Goal: Information Seeking & Learning: Learn about a topic

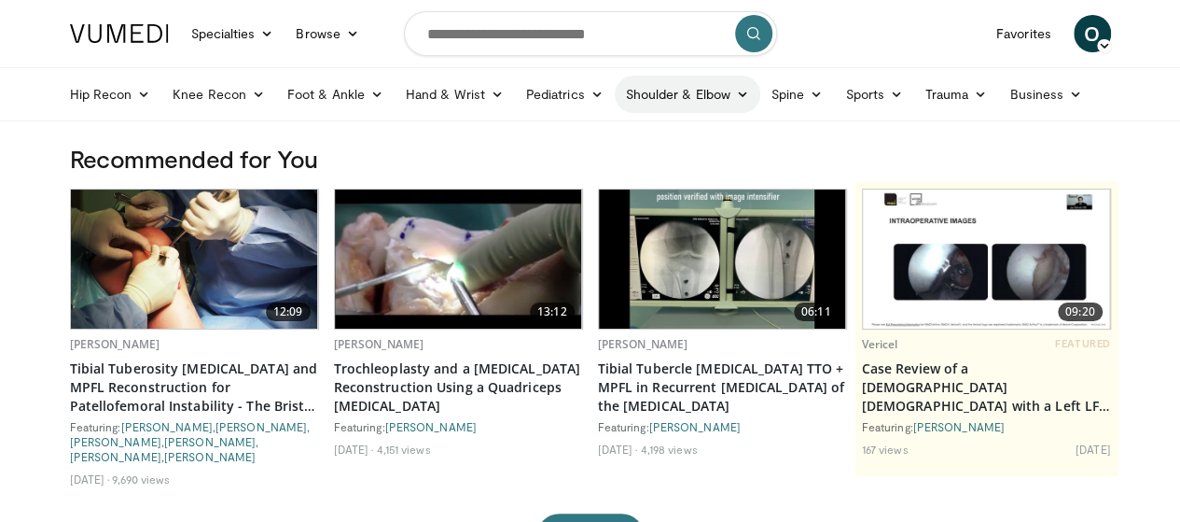
click at [682, 99] on link "Shoulder & Elbow" at bounding box center [688, 94] width 146 height 37
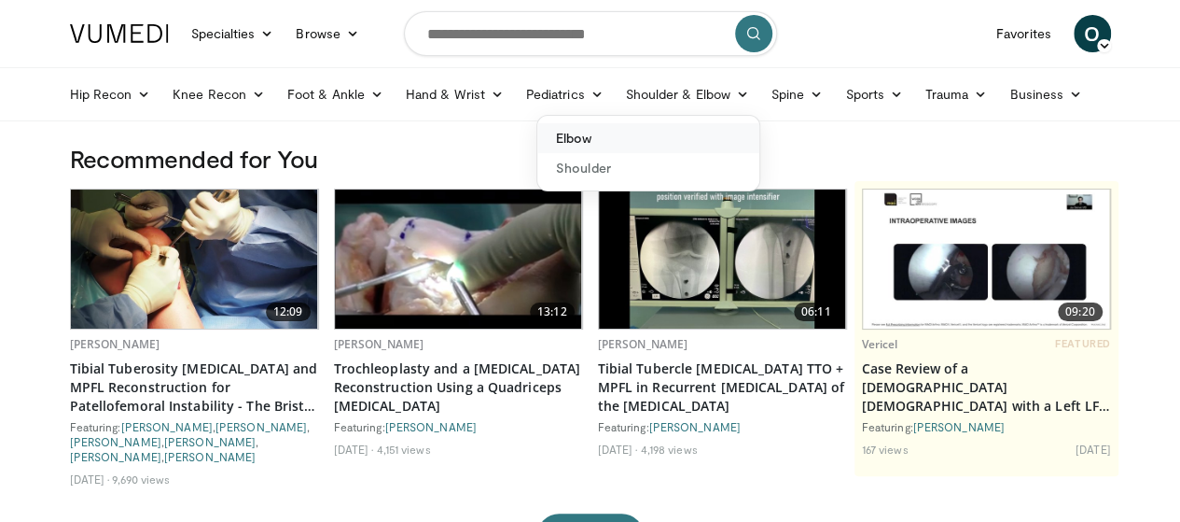
click at [606, 144] on link "Elbow" at bounding box center [648, 138] width 222 height 30
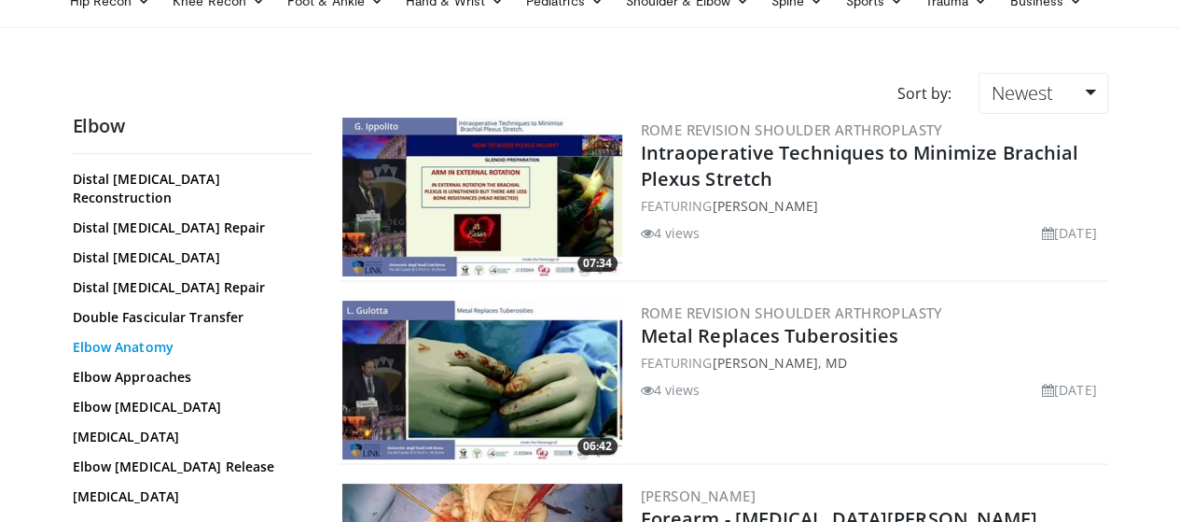
scroll to position [187, 0]
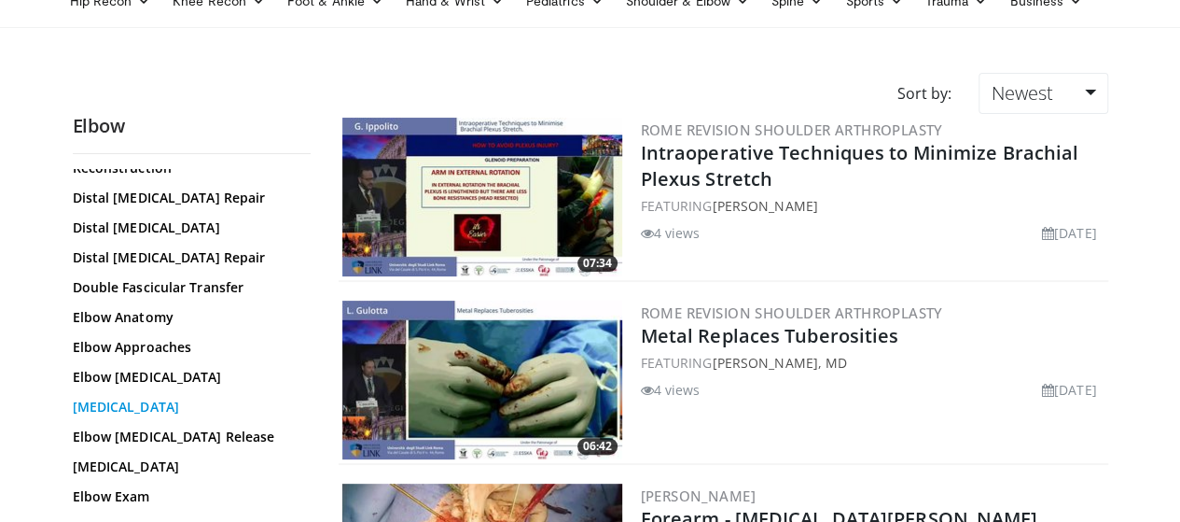
click at [110, 397] on link "Elbow Arthroscopy" at bounding box center [187, 406] width 229 height 19
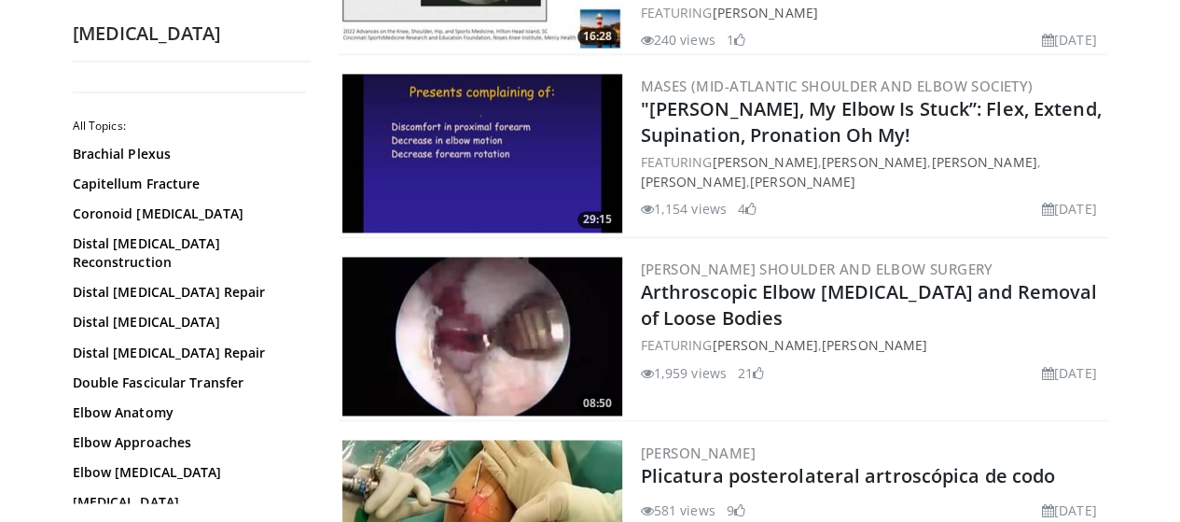
scroll to position [1399, 0]
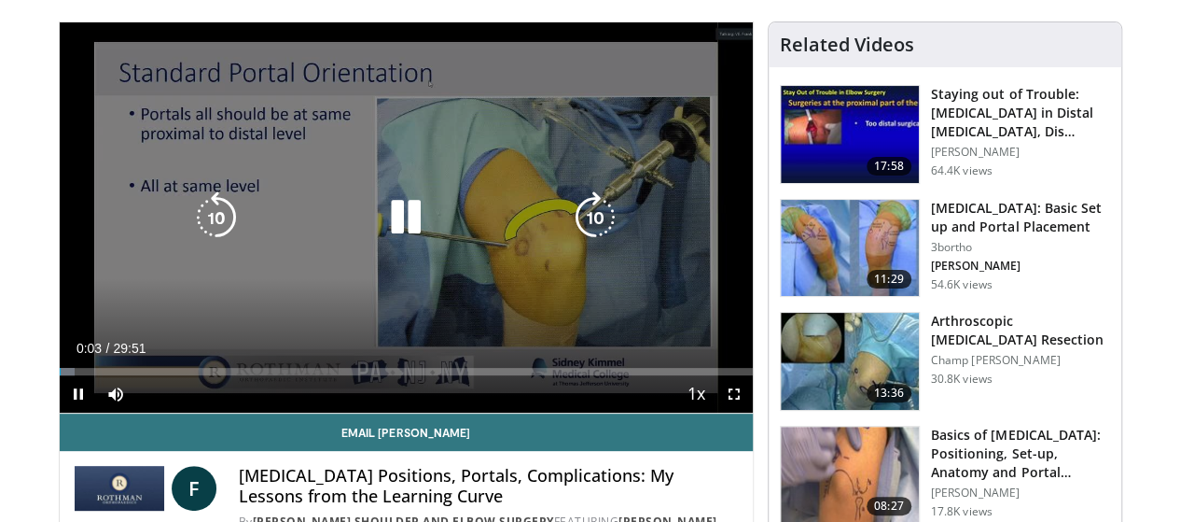
scroll to position [93, 0]
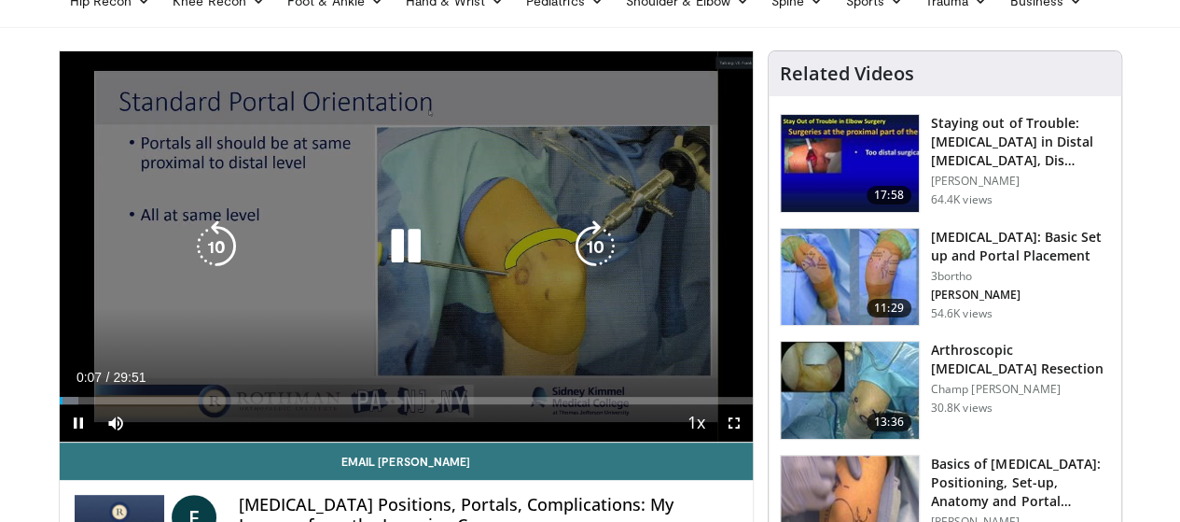
click at [380, 255] on icon "Video Player" at bounding box center [406, 246] width 52 height 52
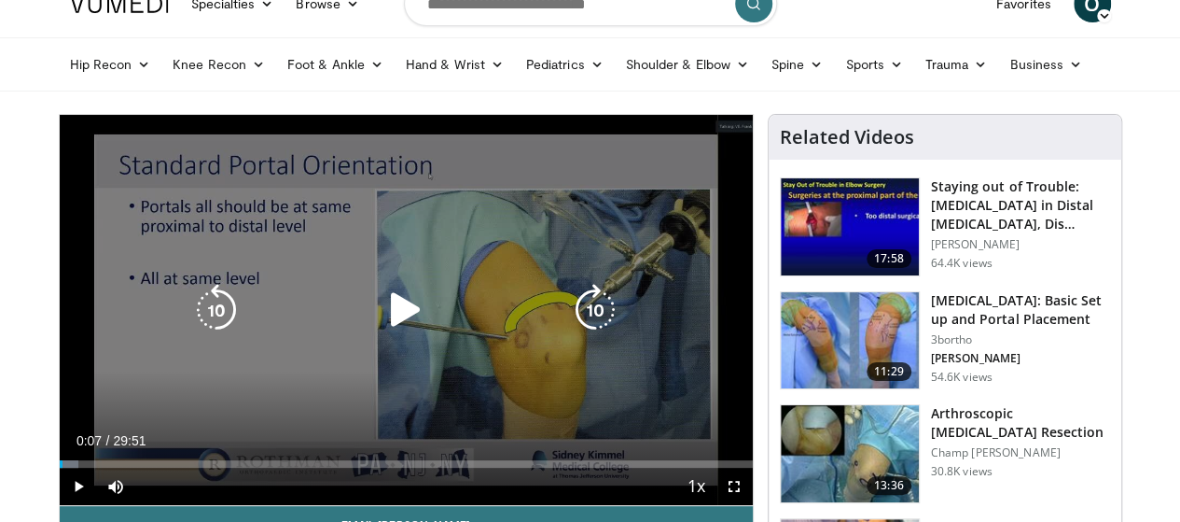
scroll to position [0, 0]
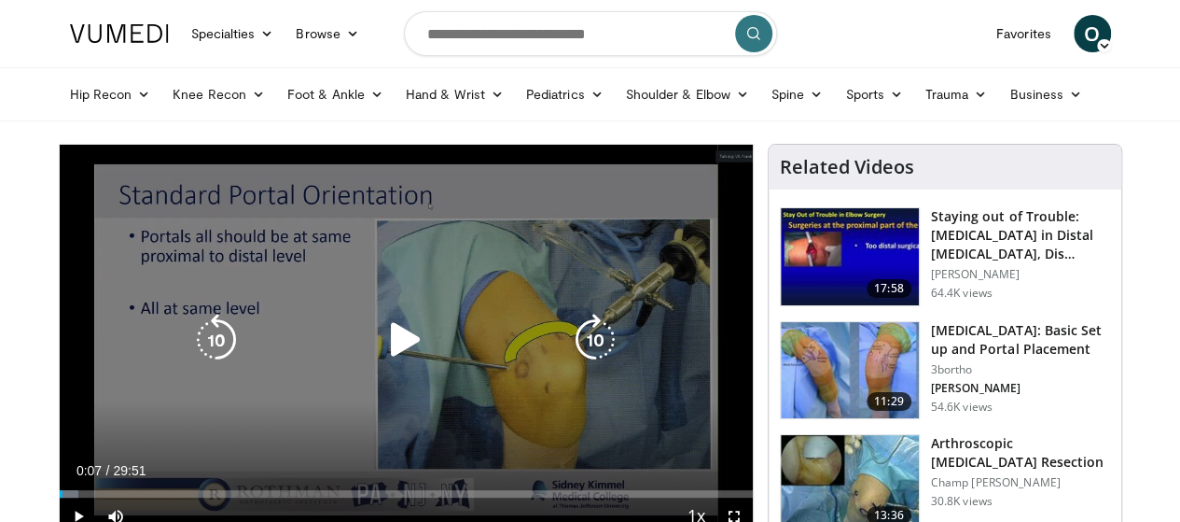
click at [448, 288] on div "10 seconds Tap to unmute" at bounding box center [406, 340] width 693 height 390
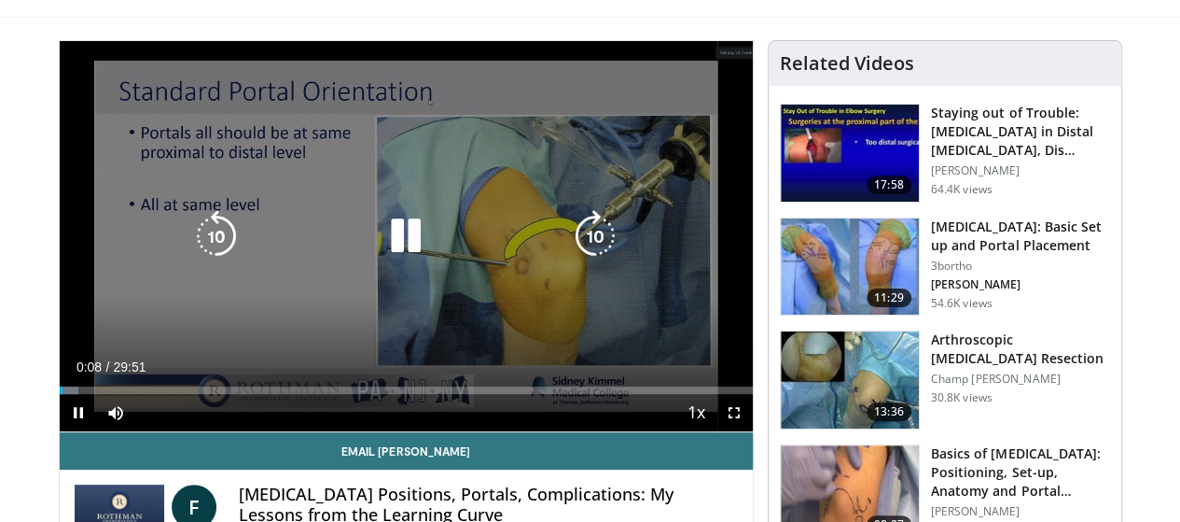
scroll to position [106, 0]
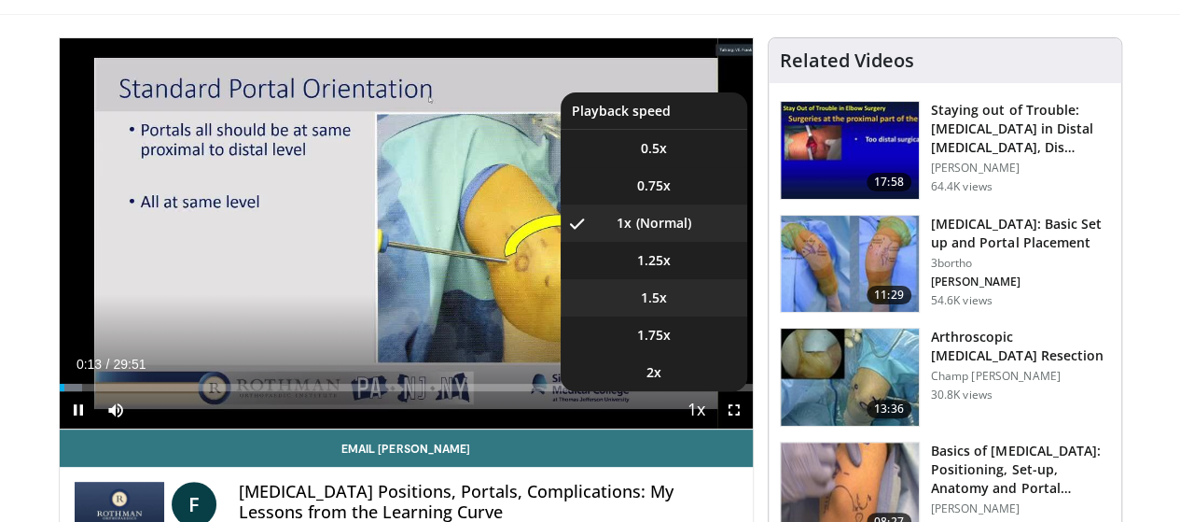
click at [666, 307] on span "1.5x" at bounding box center [654, 297] width 26 height 19
click at [707, 429] on span "Video Player" at bounding box center [697, 410] width 26 height 37
click at [632, 232] on span "1x" at bounding box center [624, 223] width 15 height 19
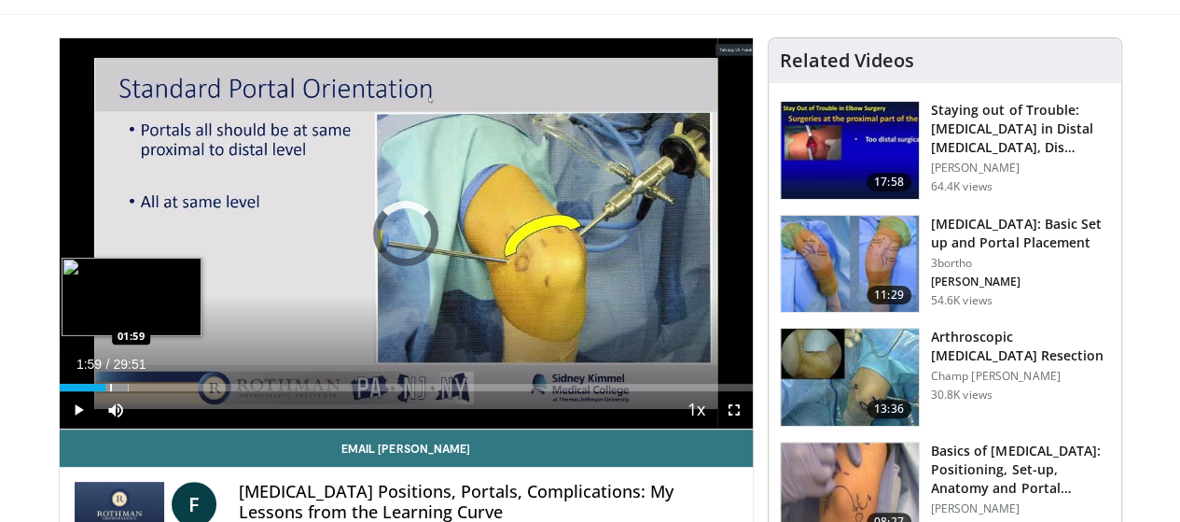
click at [110, 391] on div "Progress Bar" at bounding box center [111, 386] width 2 height 7
click at [144, 391] on div "Progress Bar" at bounding box center [145, 386] width 2 height 7
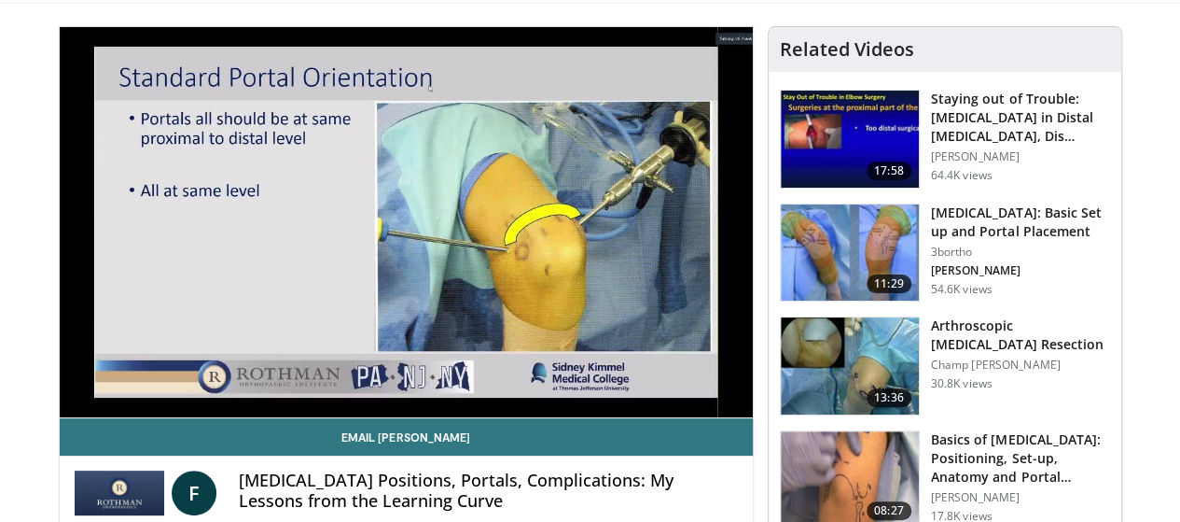
scroll to position [112, 0]
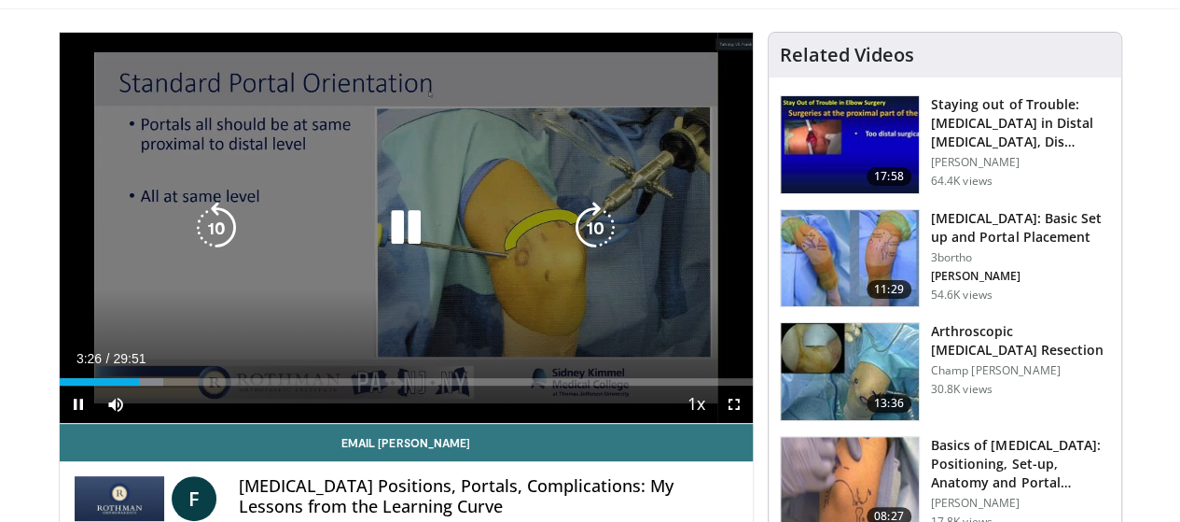
click at [595, 223] on icon "Video Player" at bounding box center [595, 228] width 52 height 52
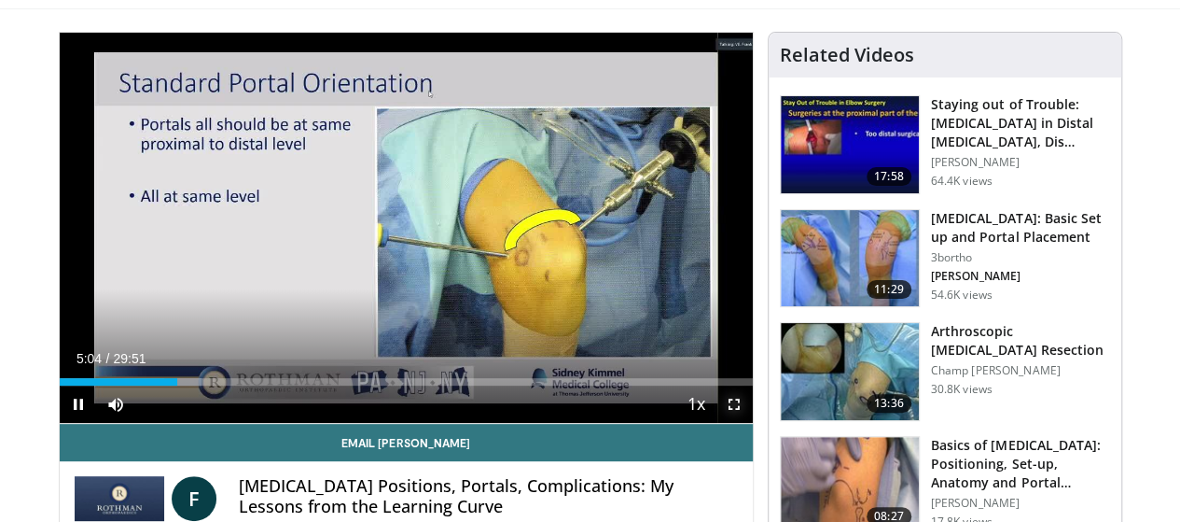
click at [751, 423] on span "Video Player" at bounding box center [734, 403] width 37 height 37
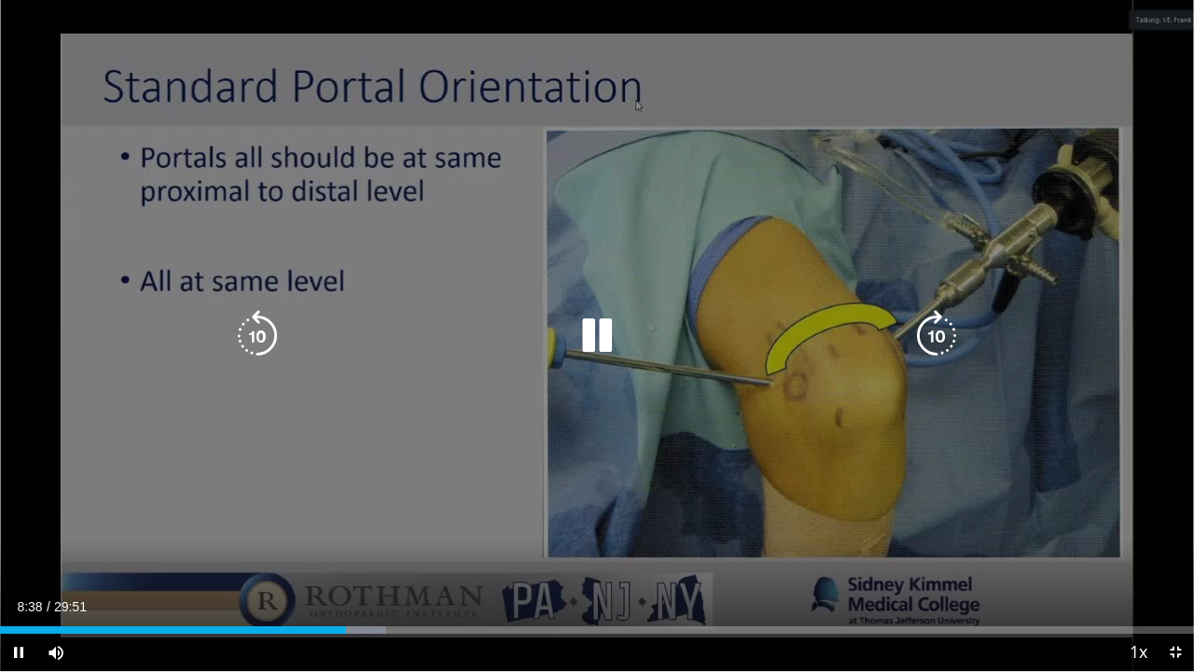
click at [609, 353] on icon "Video Player" at bounding box center [597, 336] width 52 height 52
click at [918, 341] on icon "Video Player" at bounding box center [937, 336] width 52 height 52
click at [933, 334] on icon "Video Player" at bounding box center [937, 336] width 52 height 52
click at [916, 340] on icon "Video Player" at bounding box center [937, 336] width 52 height 52
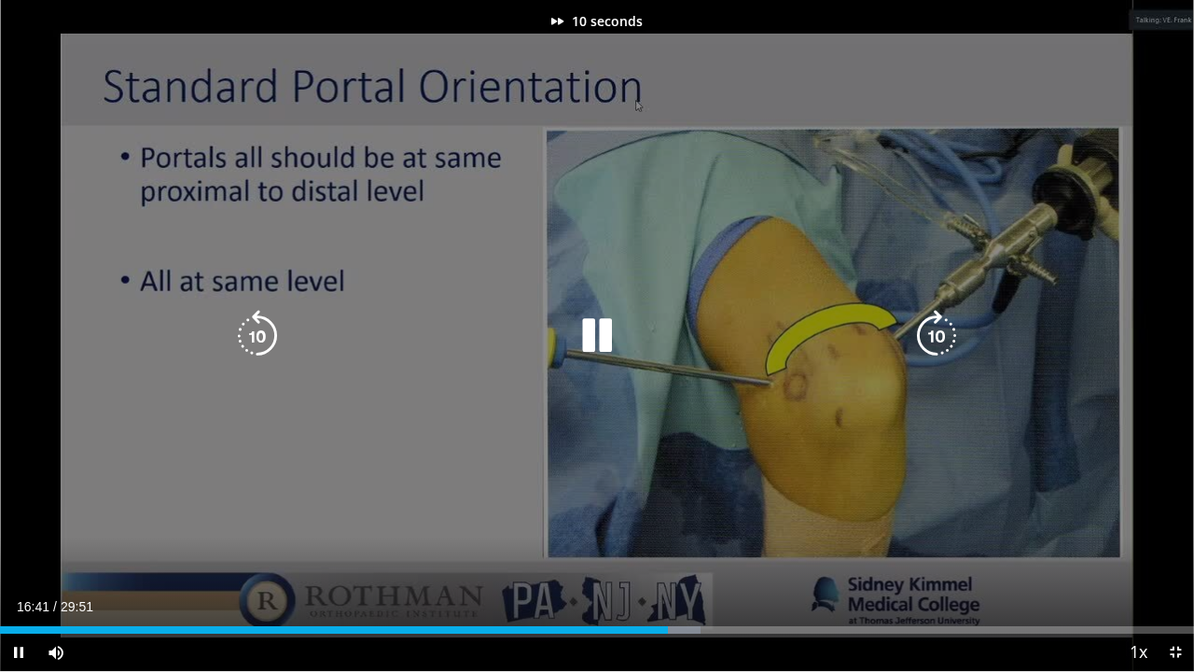
click at [916, 340] on icon "Video Player" at bounding box center [937, 336] width 52 height 52
click at [918, 340] on icon "Video Player" at bounding box center [937, 336] width 52 height 52
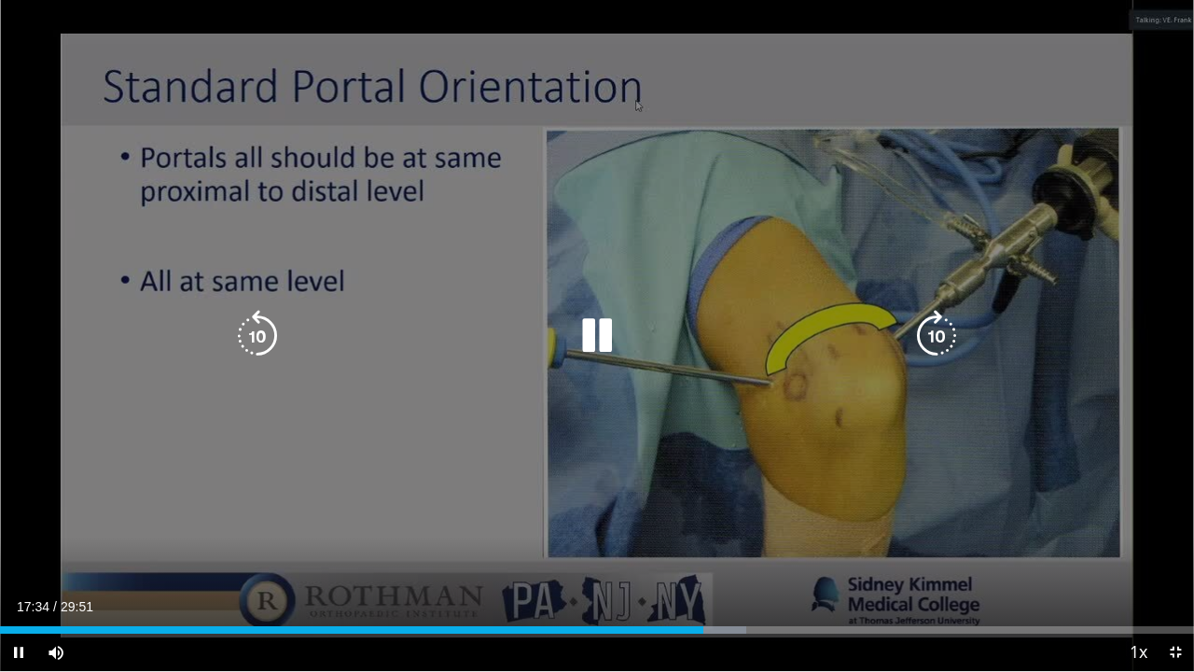
click at [915, 340] on icon "Video Player" at bounding box center [937, 336] width 52 height 52
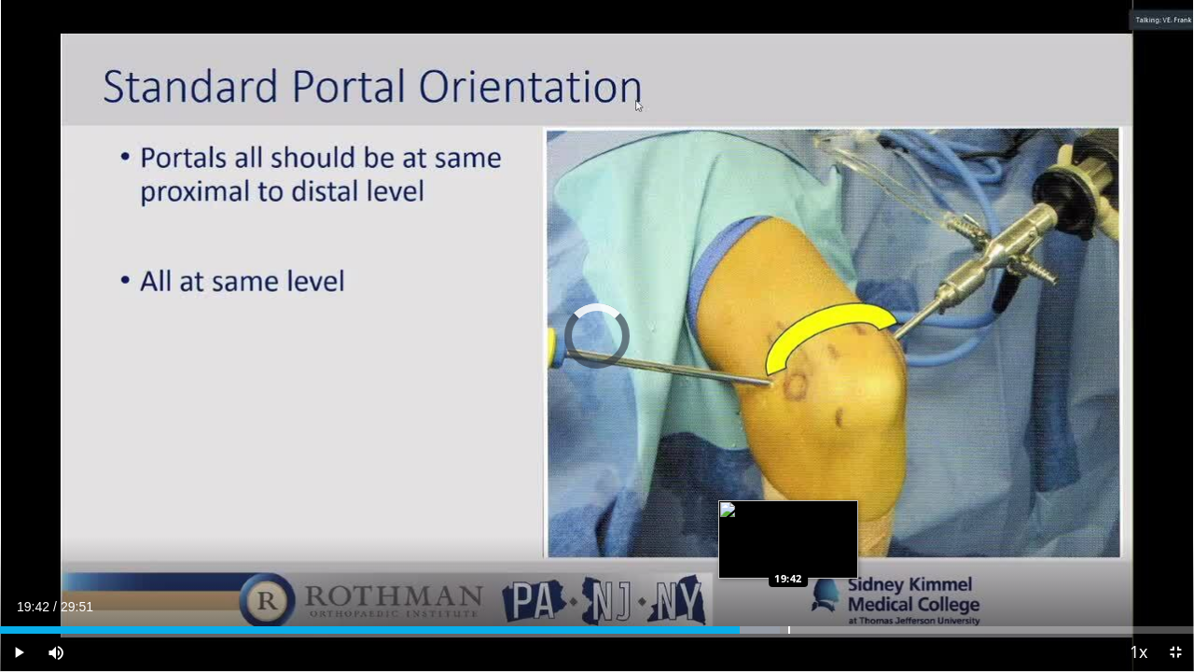
click at [788, 521] on div "Progress Bar" at bounding box center [789, 629] width 2 height 7
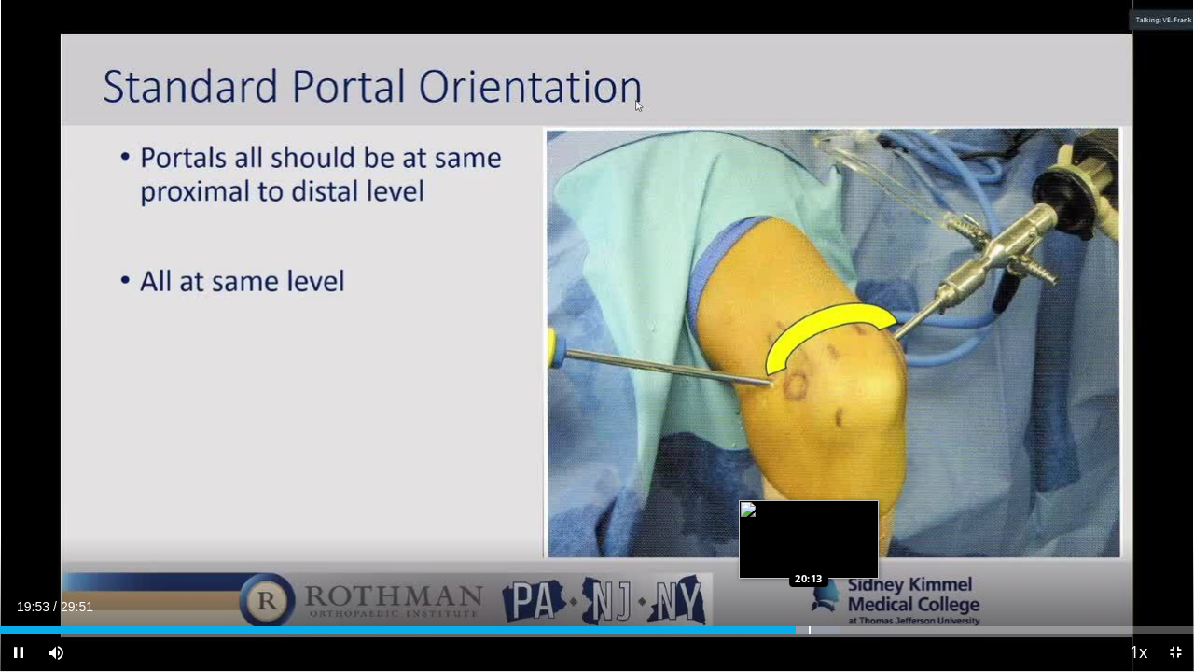
click at [809, 521] on div "Progress Bar" at bounding box center [810, 629] width 2 height 7
click at [827, 521] on div "Progress Bar" at bounding box center [828, 629] width 2 height 7
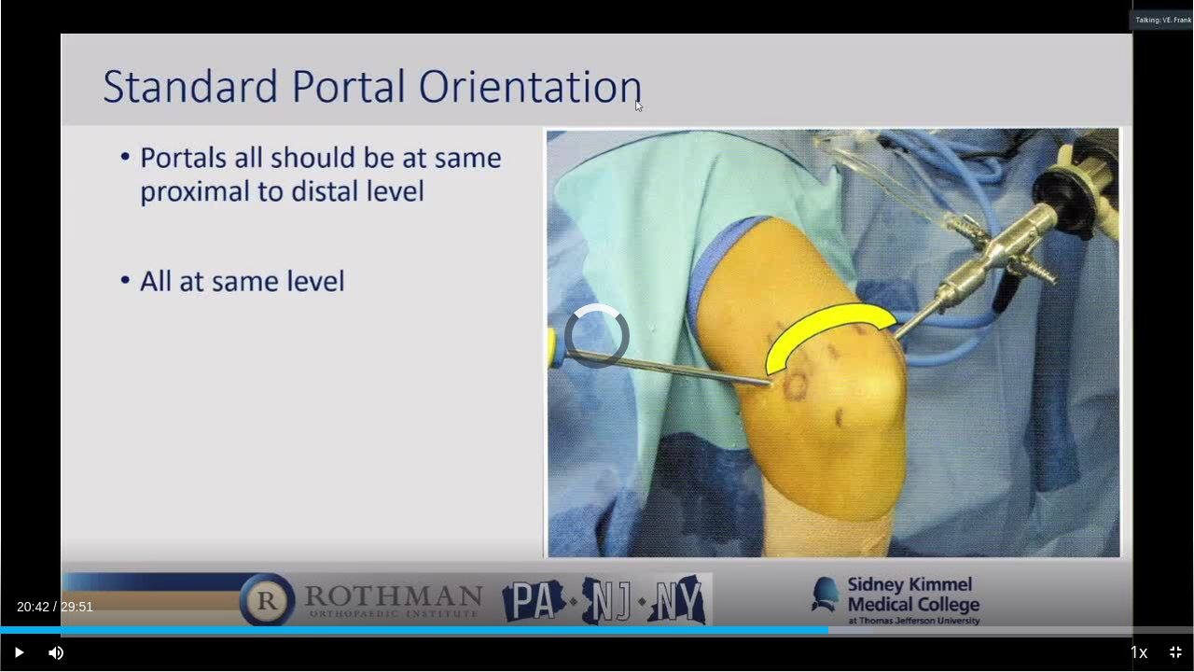
click at [847, 521] on div "Current Time 20:42 / Duration 29:51 Play Skip Backward Skip Forward Mute Loaded…" at bounding box center [597, 651] width 1194 height 37
click at [1179, 521] on span "Video Player" at bounding box center [1175, 651] width 37 height 37
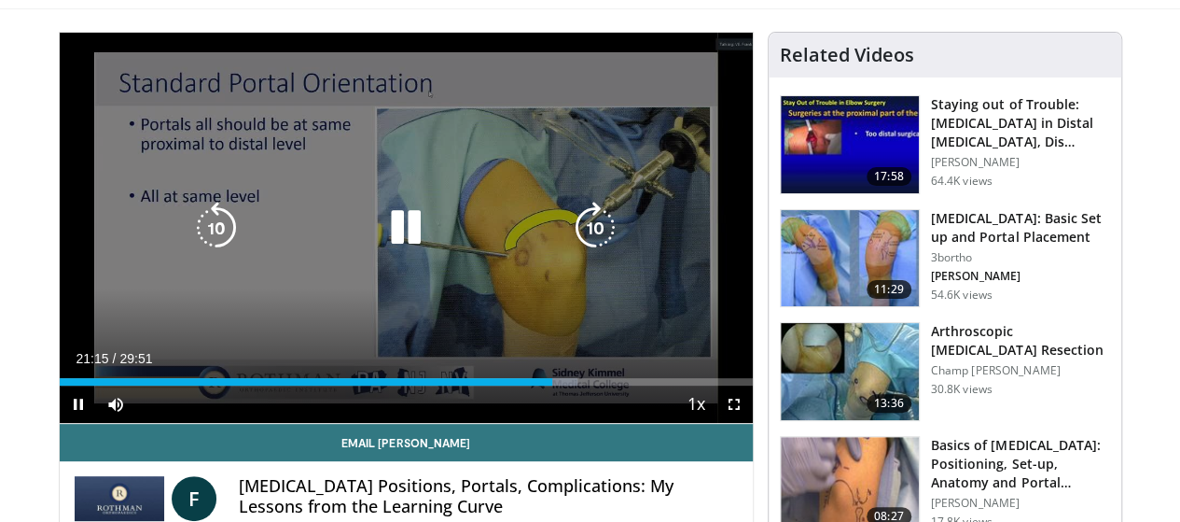
click at [399, 254] on icon "Video Player" at bounding box center [406, 228] width 52 height 52
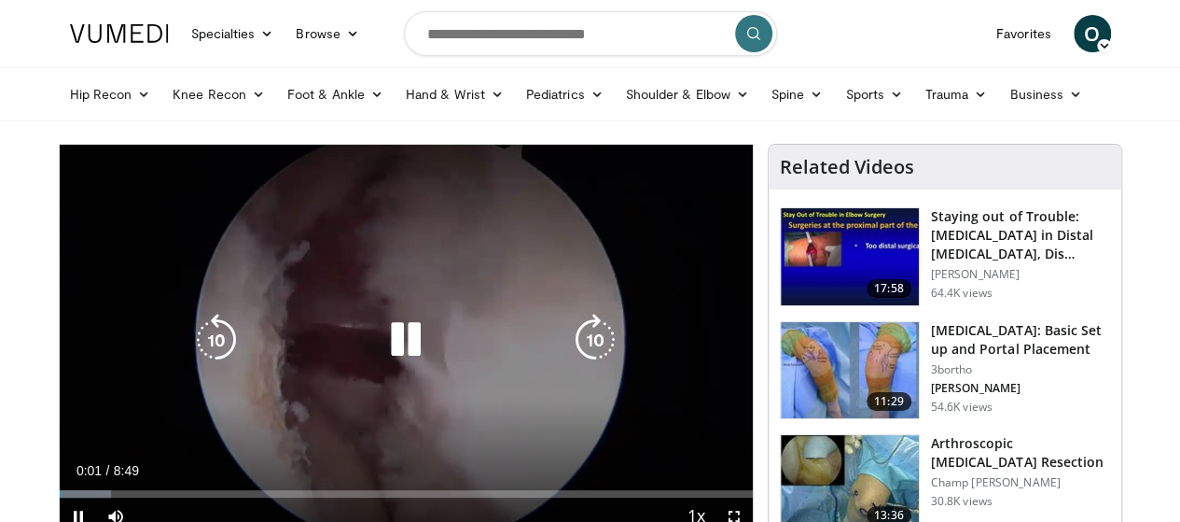
click at [396, 348] on icon "Video Player" at bounding box center [406, 339] width 52 height 52
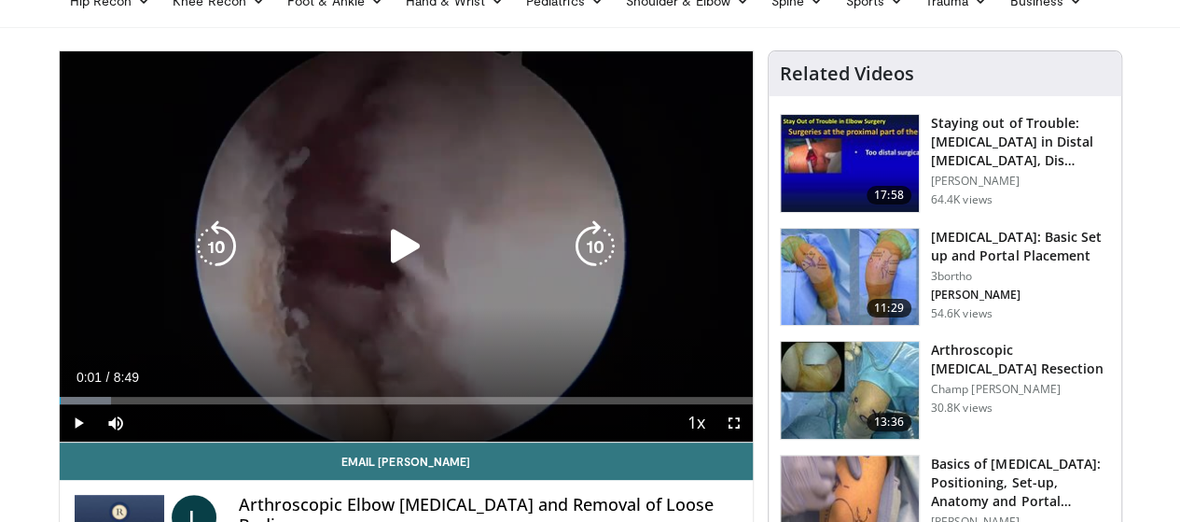
click at [392, 271] on icon "Video Player" at bounding box center [406, 246] width 52 height 52
click at [401, 266] on icon "Video Player" at bounding box center [406, 246] width 52 height 52
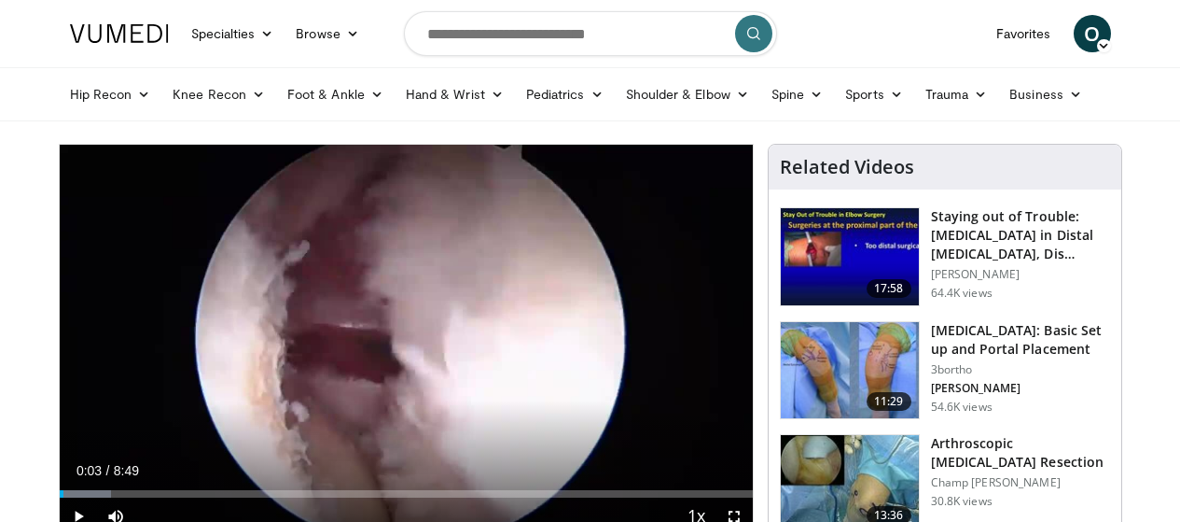
click at [412, 313] on icon "Video Player" at bounding box center [406, 339] width 52 height 52
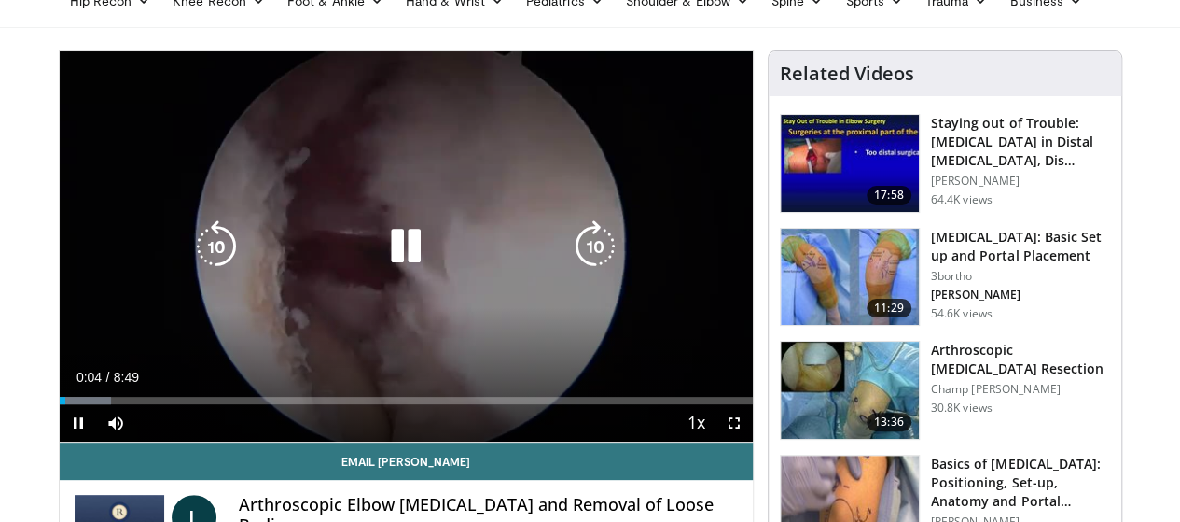
click at [595, 262] on icon "Video Player" at bounding box center [595, 246] width 52 height 52
click at [595, 261] on icon "Video Player" at bounding box center [595, 246] width 52 height 52
click at [190, 270] on icon "Video Player" at bounding box center [216, 246] width 52 height 52
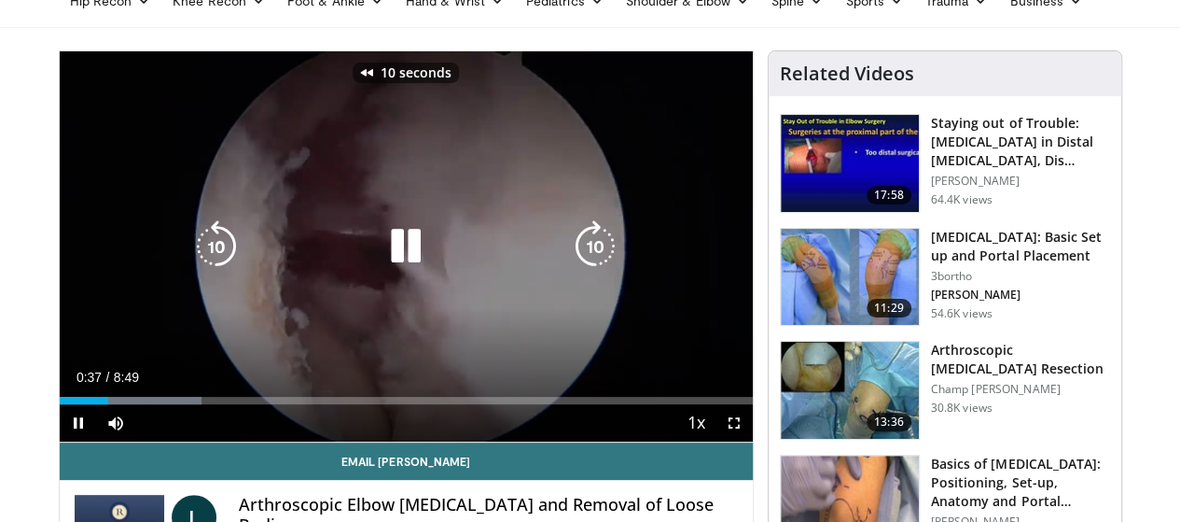
click at [190, 270] on icon "Video Player" at bounding box center [216, 246] width 52 height 52
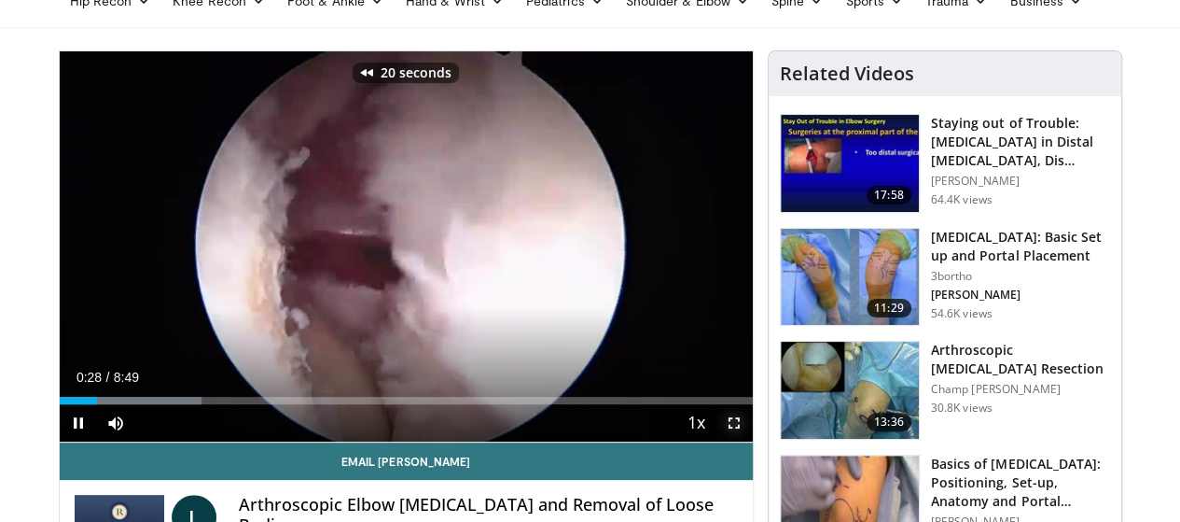
click at [748, 441] on span "Video Player" at bounding box center [734, 422] width 37 height 37
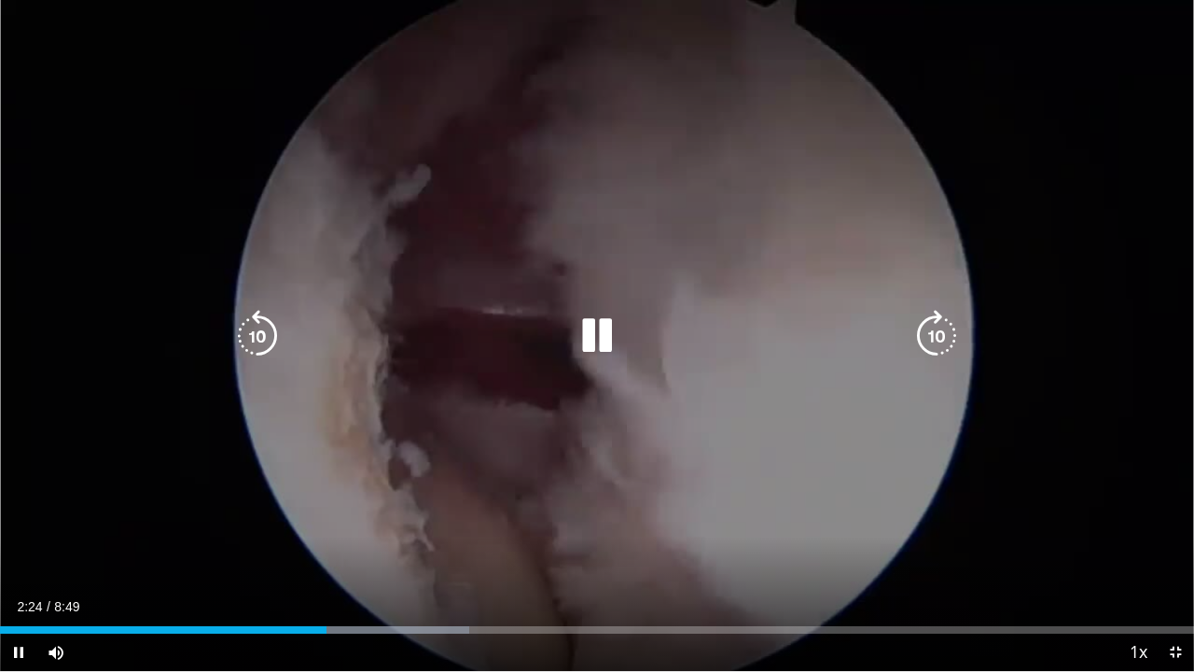
click at [257, 338] on icon "Video Player" at bounding box center [257, 336] width 52 height 52
click at [612, 335] on icon "Video Player" at bounding box center [597, 336] width 52 height 52
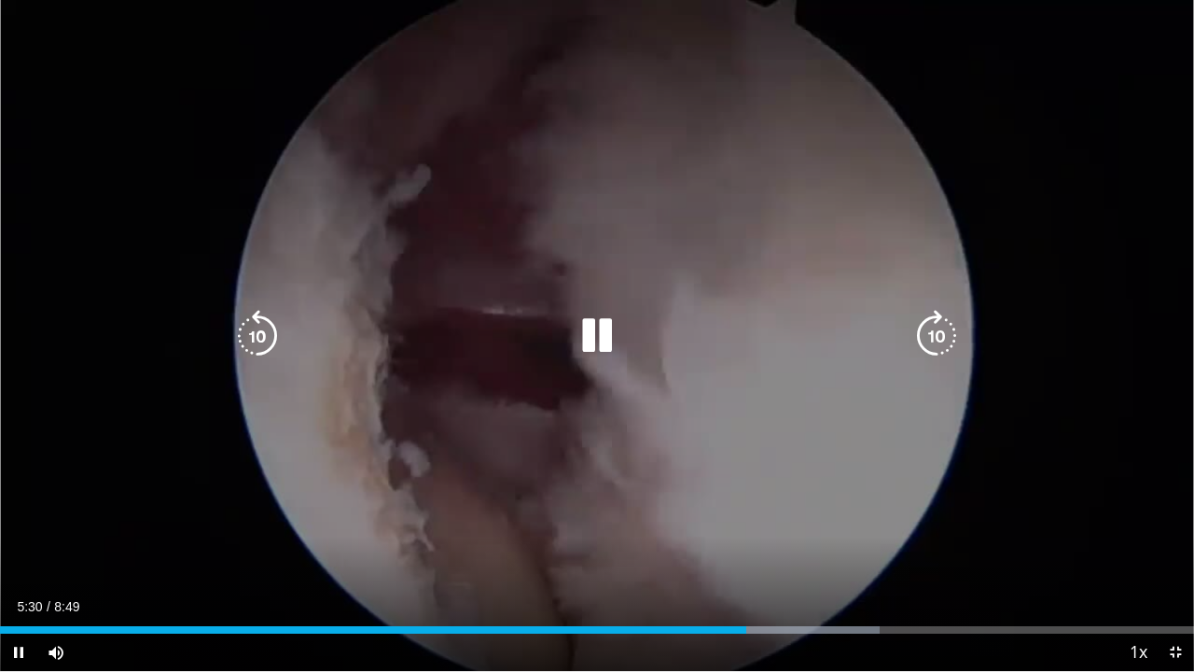
click at [597, 320] on icon "Video Player" at bounding box center [597, 336] width 52 height 52
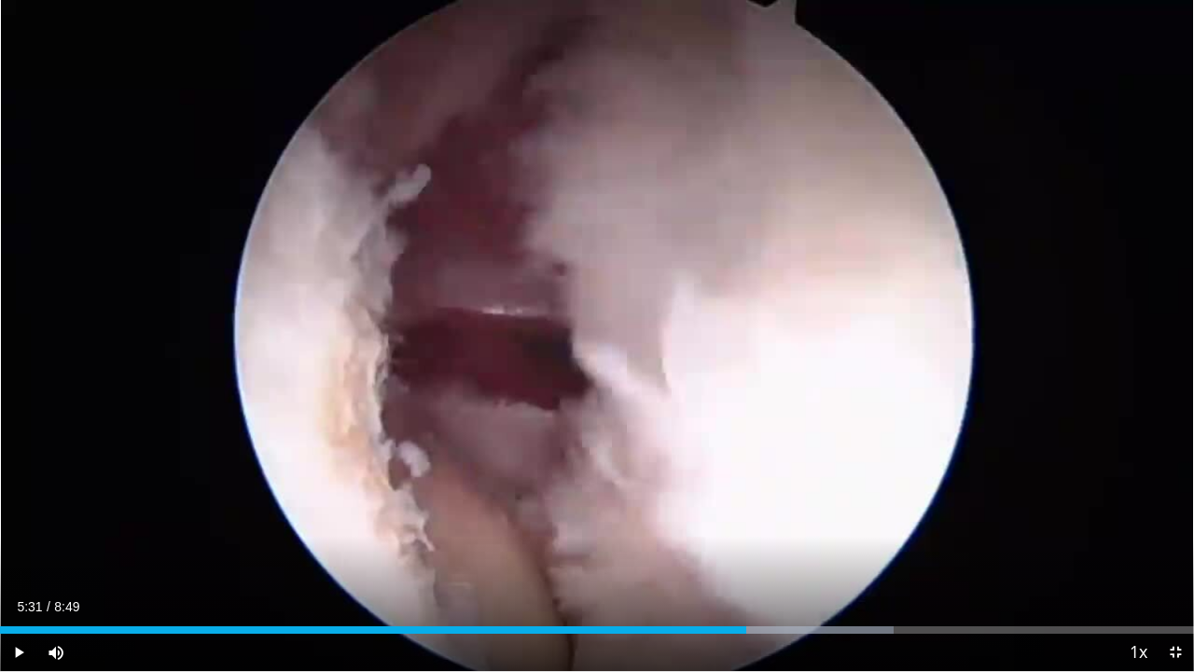
click at [597, 321] on div "20 seconds Tap to unmute" at bounding box center [597, 335] width 1194 height 671
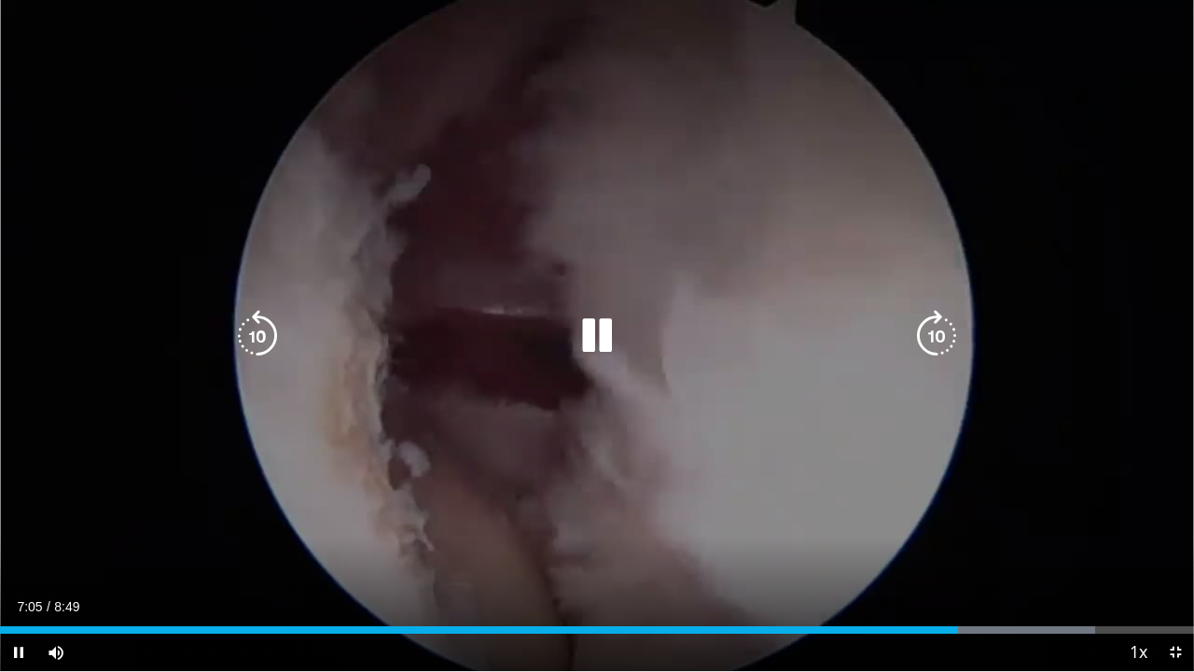
click at [592, 350] on icon "Video Player" at bounding box center [597, 336] width 52 height 52
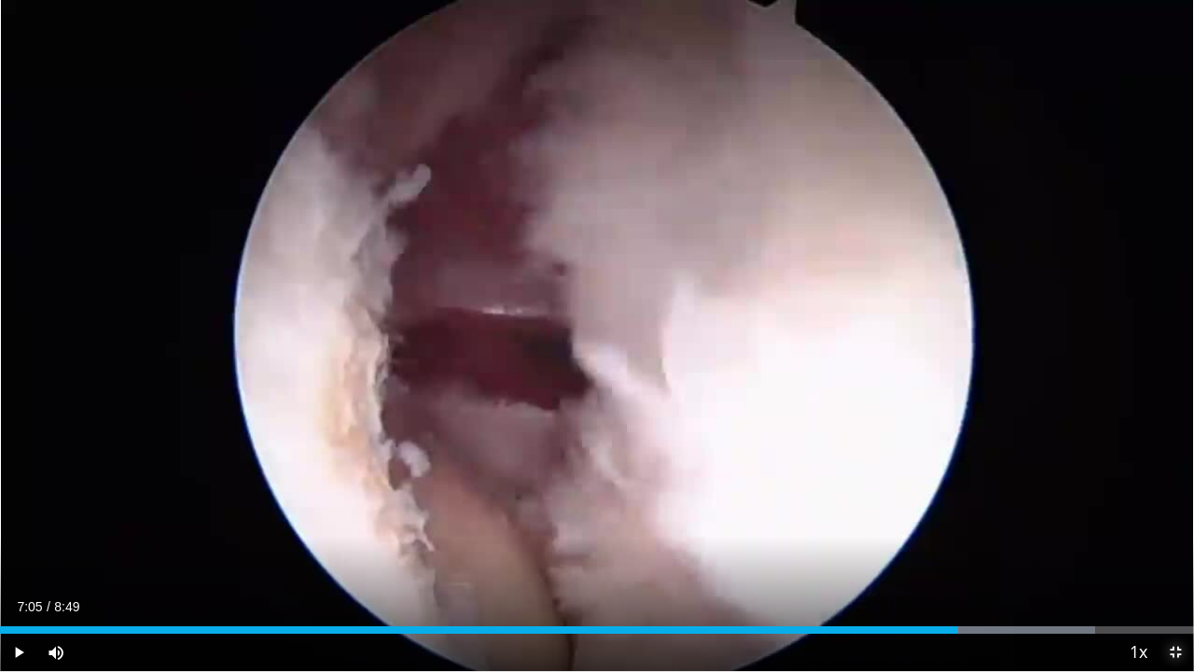
click at [1174, 521] on span "Video Player" at bounding box center [1175, 651] width 37 height 37
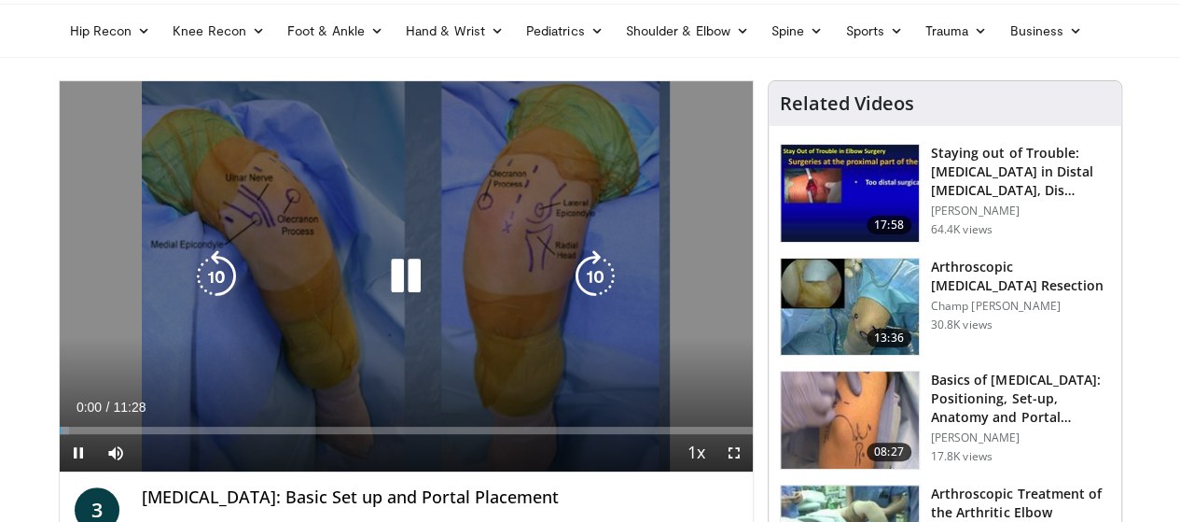
scroll to position [93, 0]
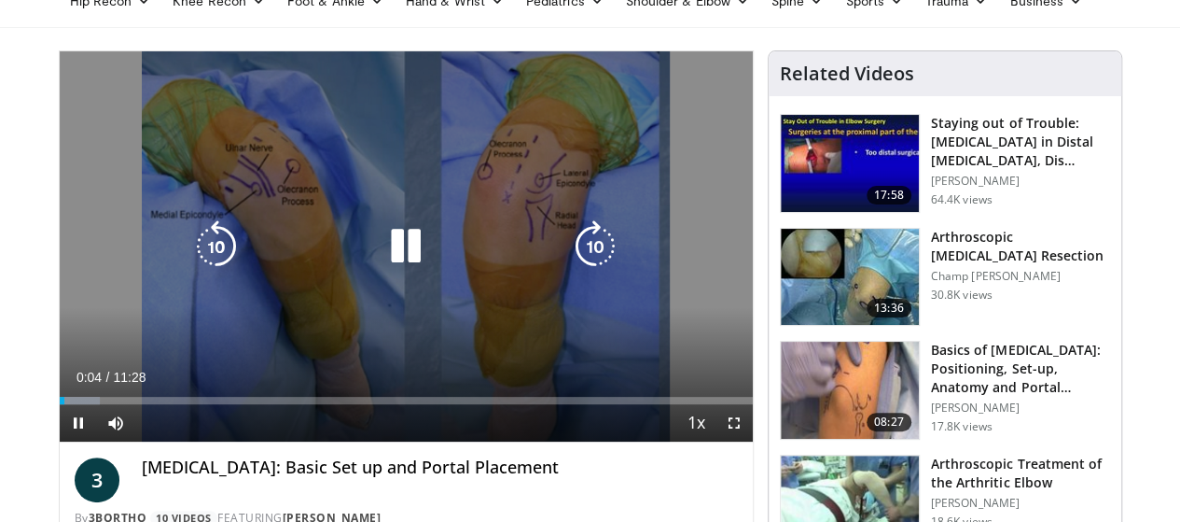
click at [389, 271] on icon "Video Player" at bounding box center [406, 246] width 52 height 52
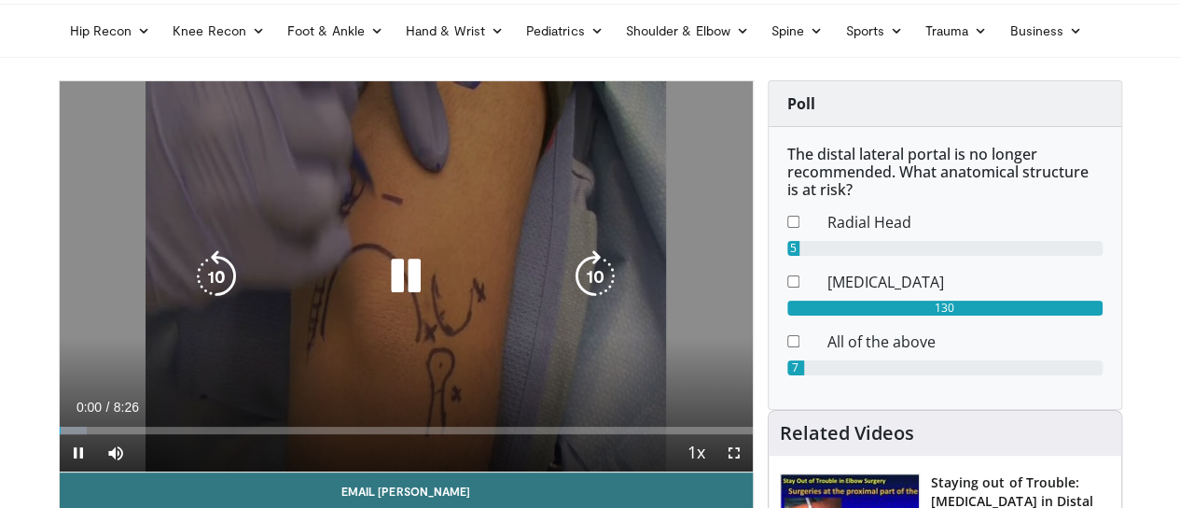
scroll to position [93, 0]
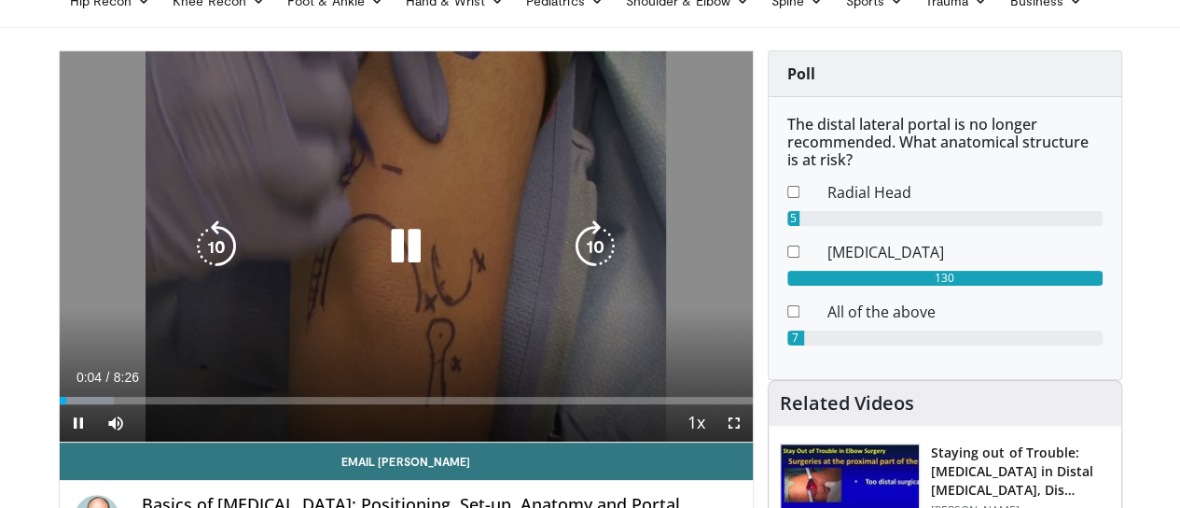
click at [392, 265] on icon "Video Player" at bounding box center [406, 246] width 52 height 52
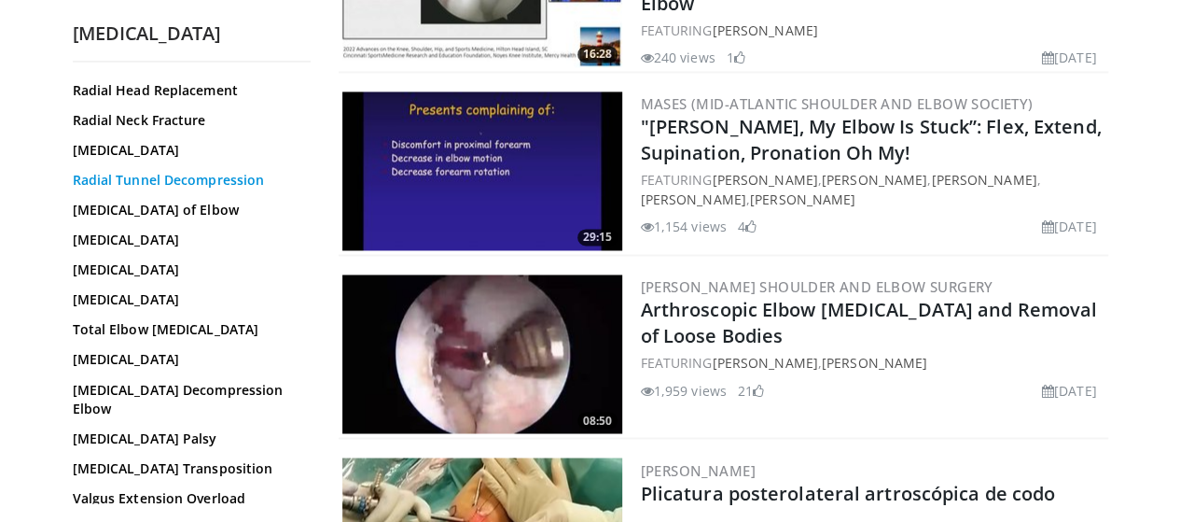
scroll to position [1507, 0]
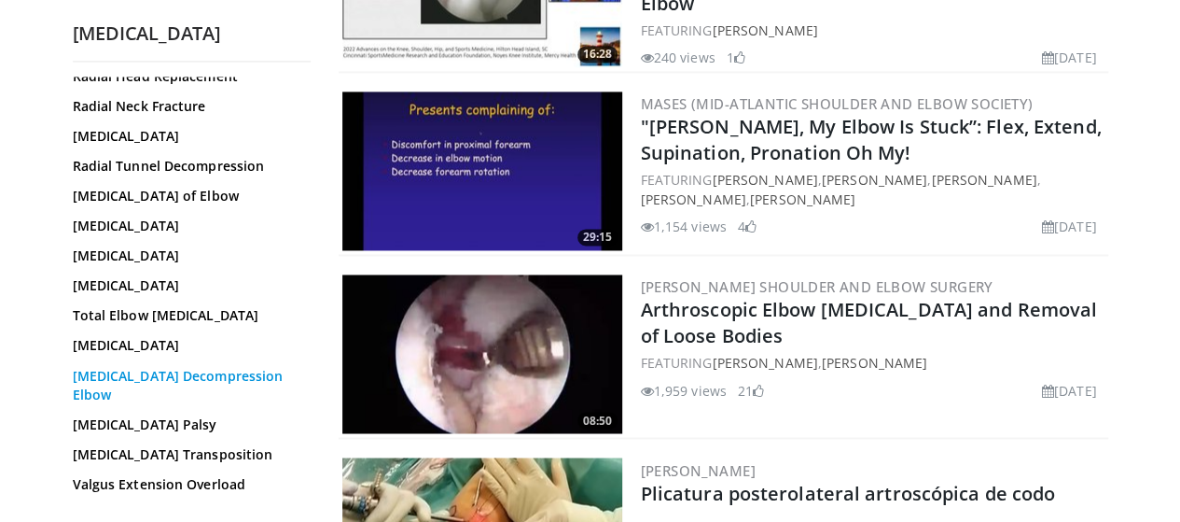
click at [132, 371] on link "[MEDICAL_DATA] Decompression Elbow" at bounding box center [187, 384] width 229 height 37
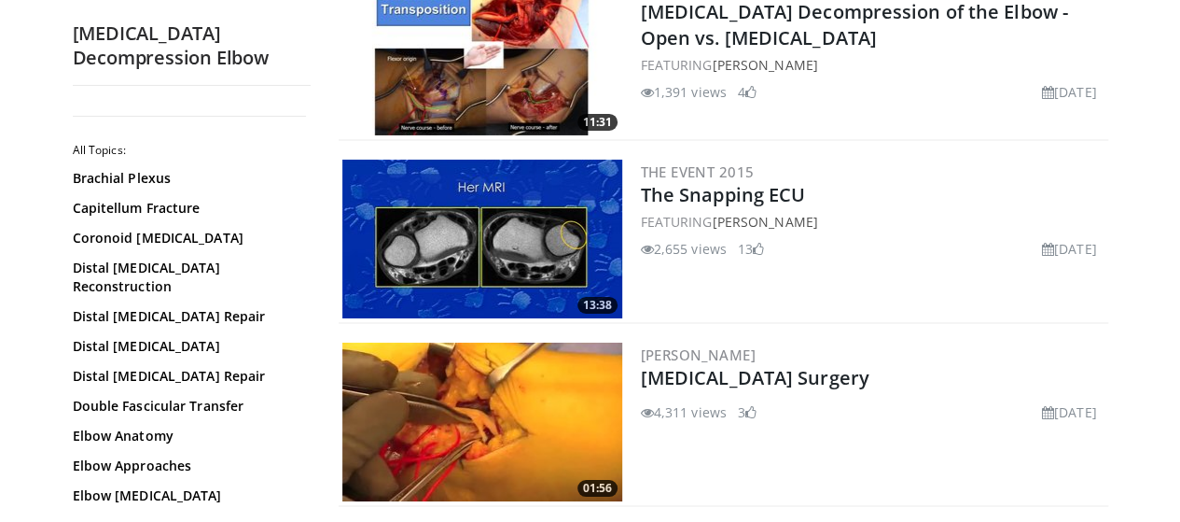
scroll to position [3265, 0]
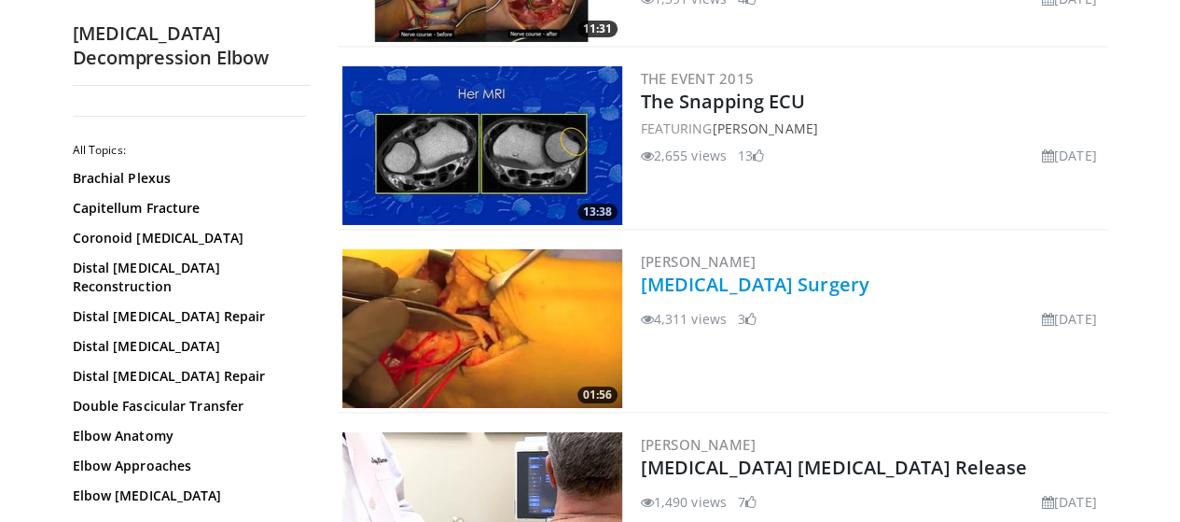
click at [641, 277] on link "[MEDICAL_DATA] Surgery" at bounding box center [755, 283] width 229 height 25
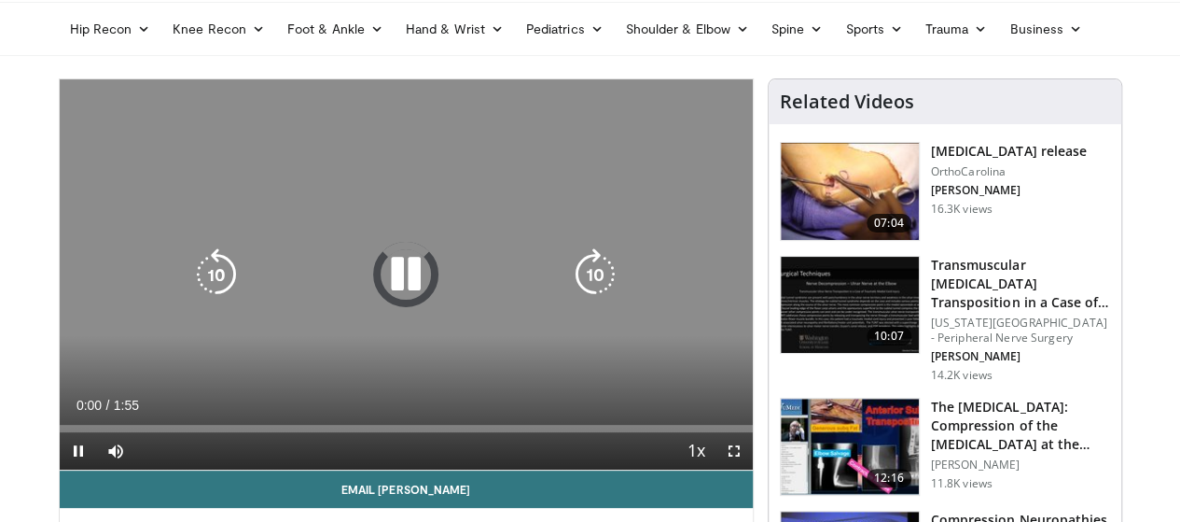
scroll to position [93, 0]
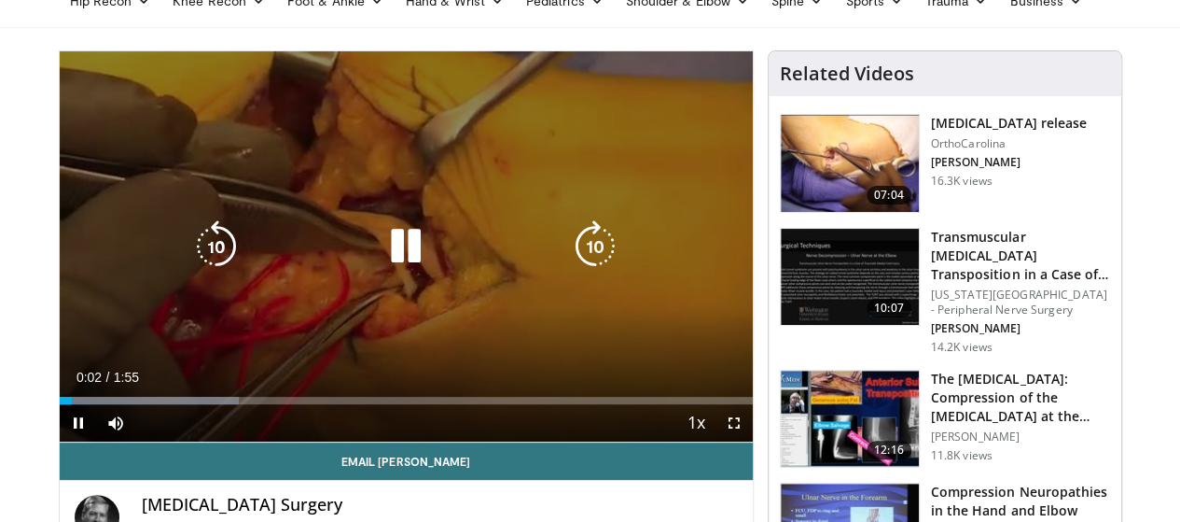
click at [611, 250] on icon "Video Player" at bounding box center [595, 246] width 52 height 52
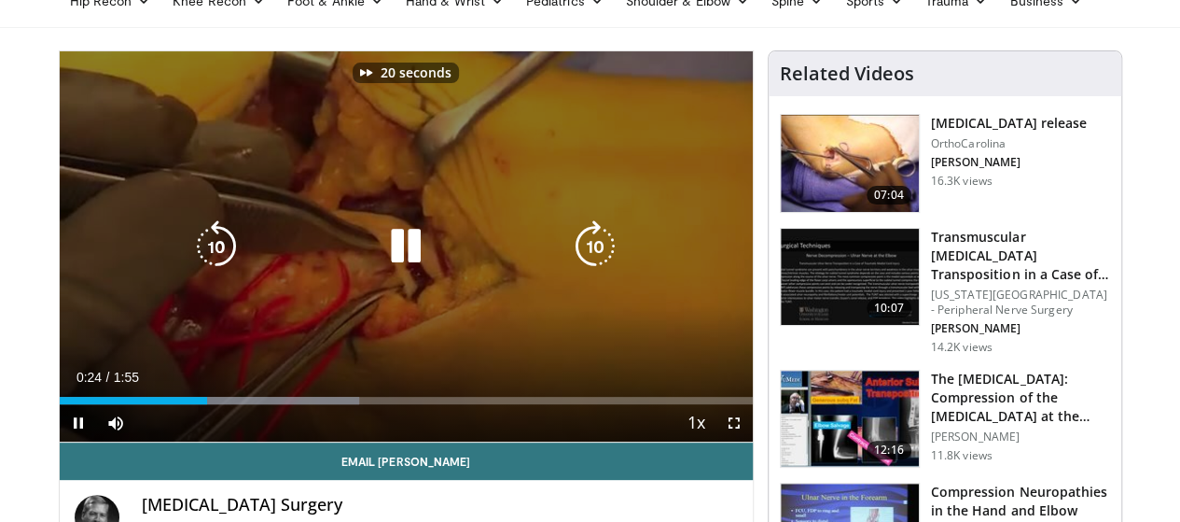
click at [204, 272] on icon "Video Player" at bounding box center [216, 246] width 52 height 52
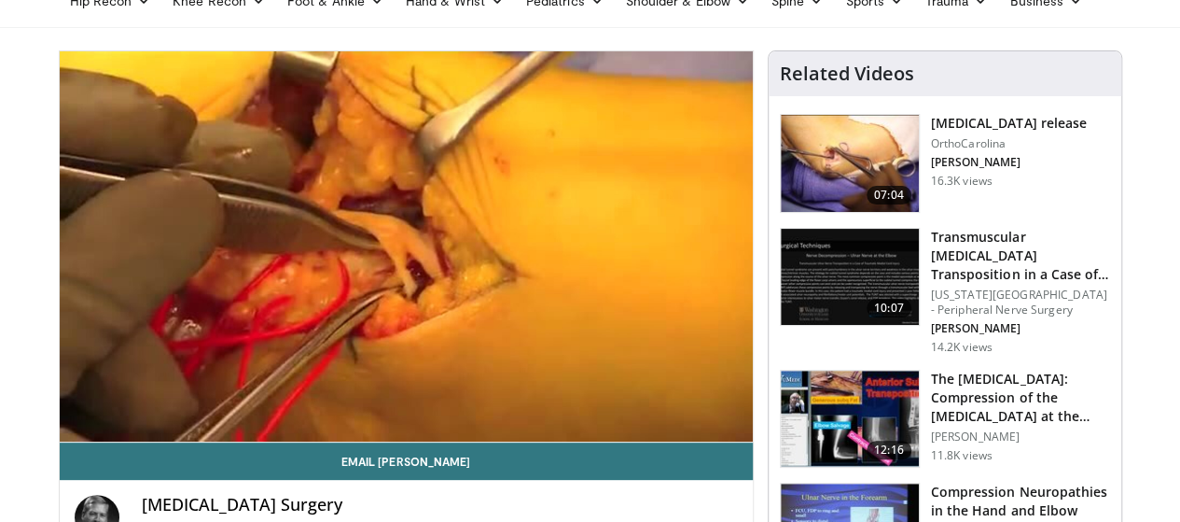
click at [847, 153] on img at bounding box center [850, 163] width 138 height 97
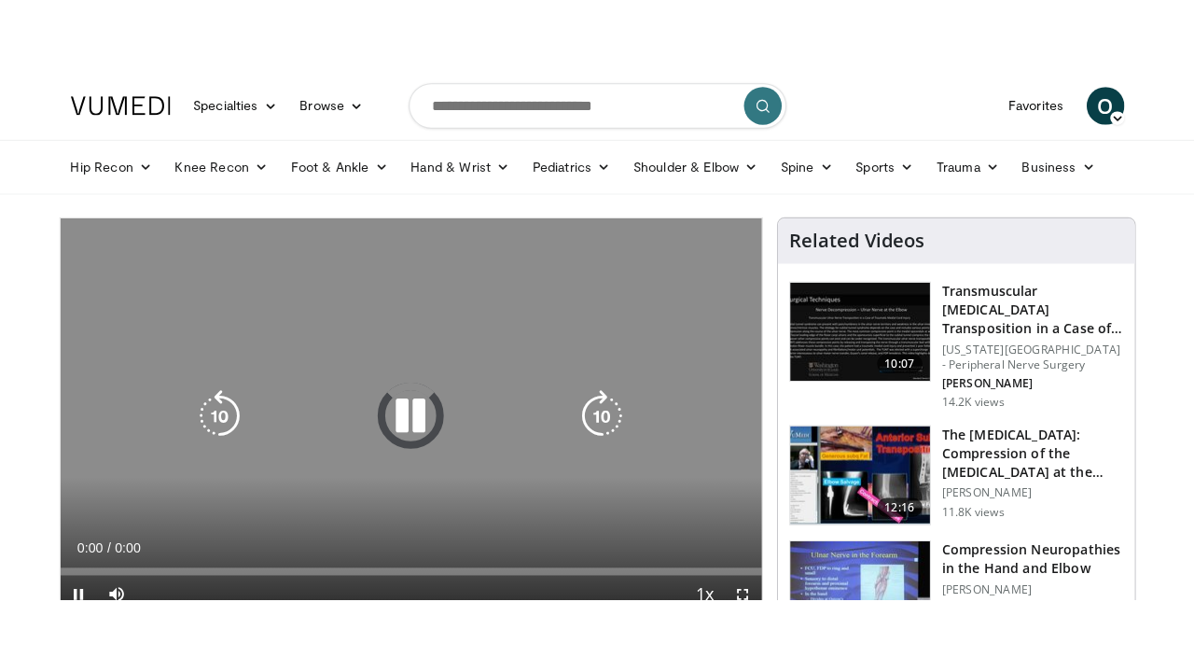
scroll to position [187, 0]
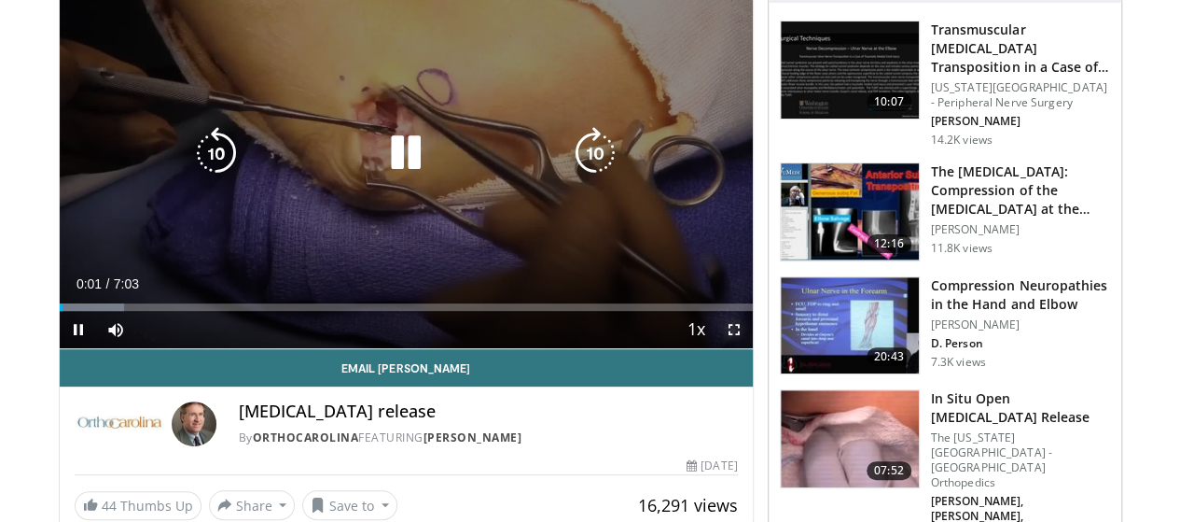
drag, startPoint x: 744, startPoint y: 369, endPoint x: 744, endPoint y: 482, distance: 112.9
click at [744, 348] on span "Video Player" at bounding box center [734, 329] width 37 height 37
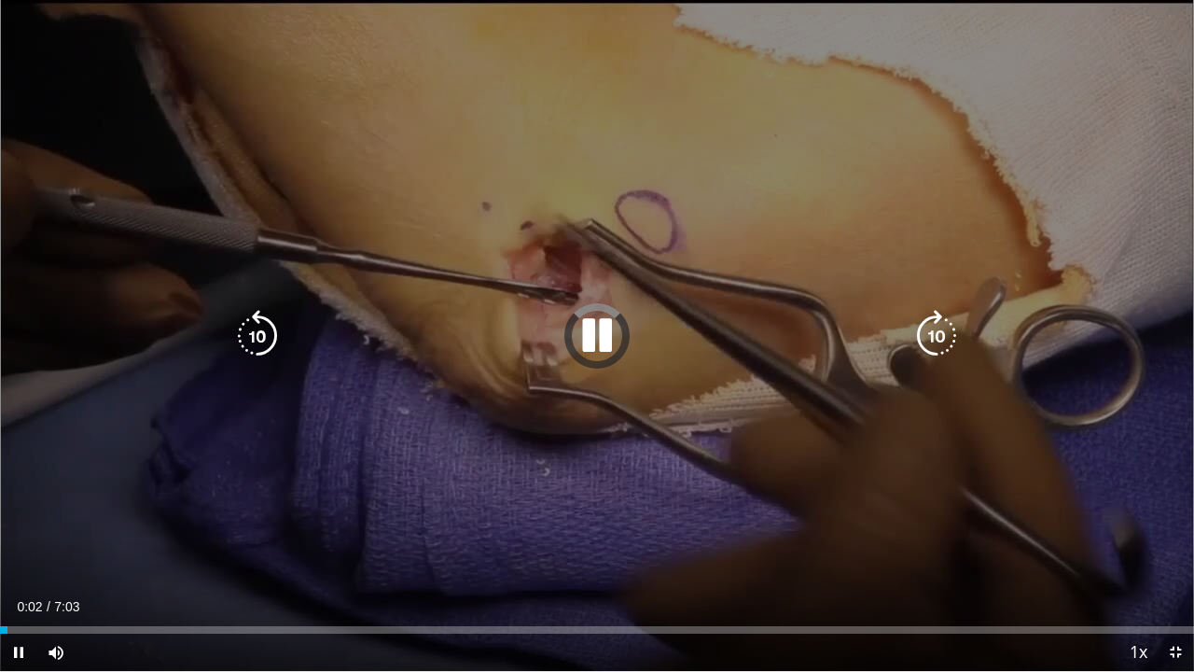
click at [921, 341] on icon "Video Player" at bounding box center [937, 336] width 52 height 52
click at [911, 338] on icon "Video Player" at bounding box center [937, 336] width 52 height 52
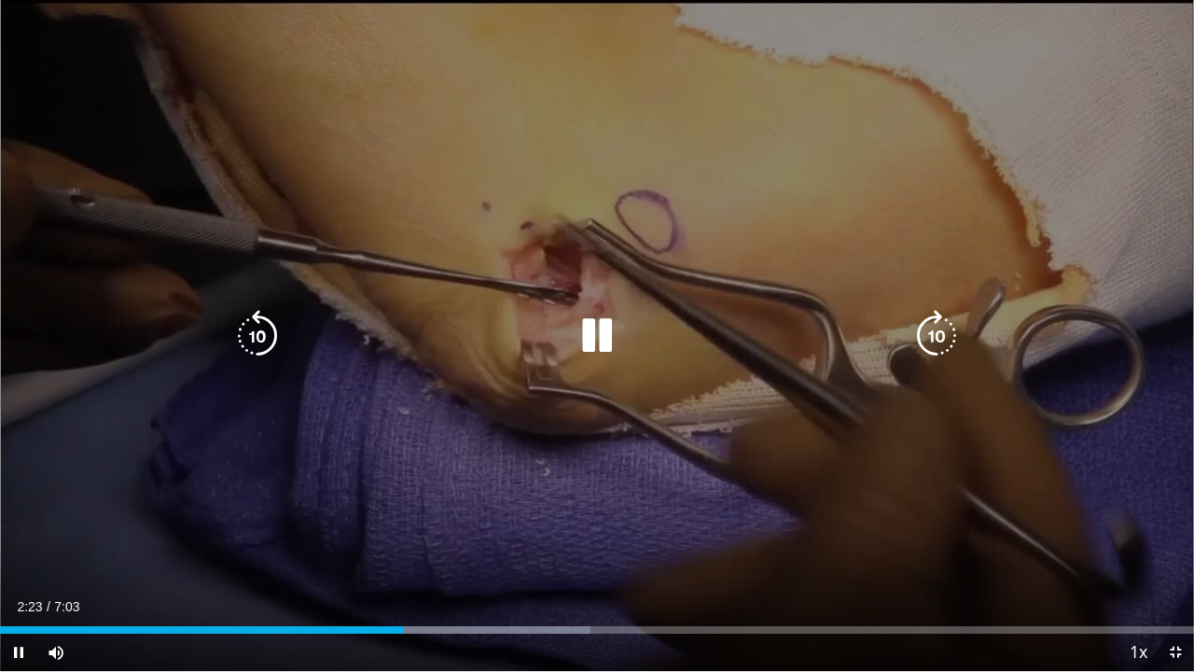
click at [595, 332] on icon "Video Player" at bounding box center [597, 336] width 52 height 52
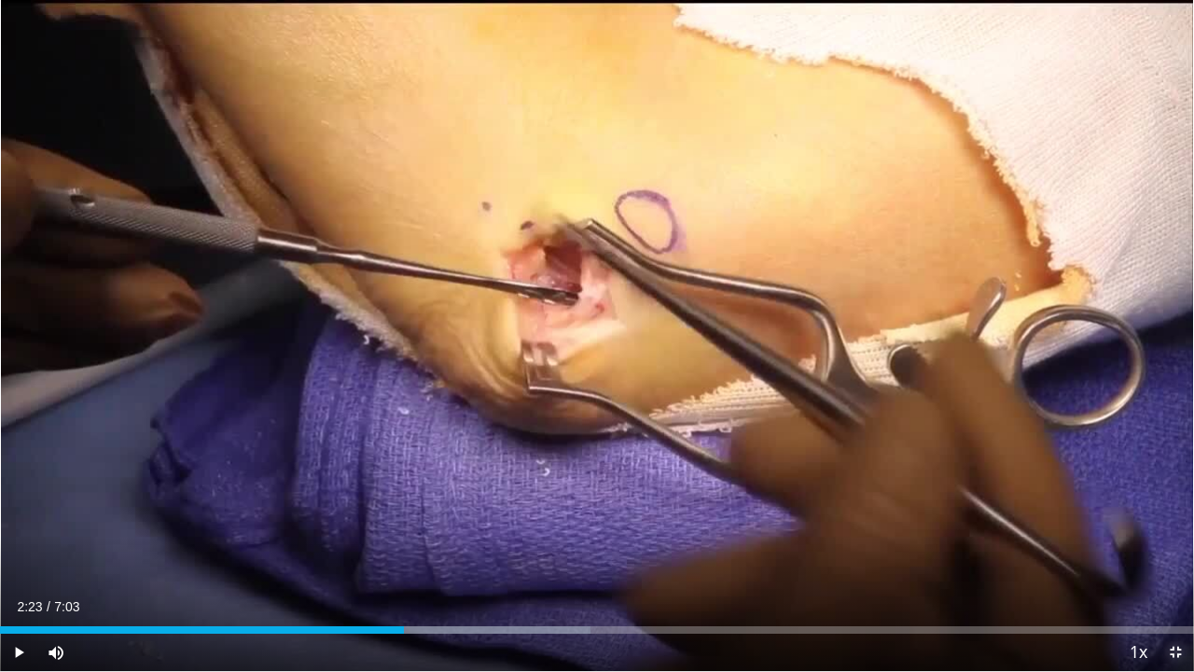
click at [1179, 521] on span "Video Player" at bounding box center [1175, 651] width 37 height 37
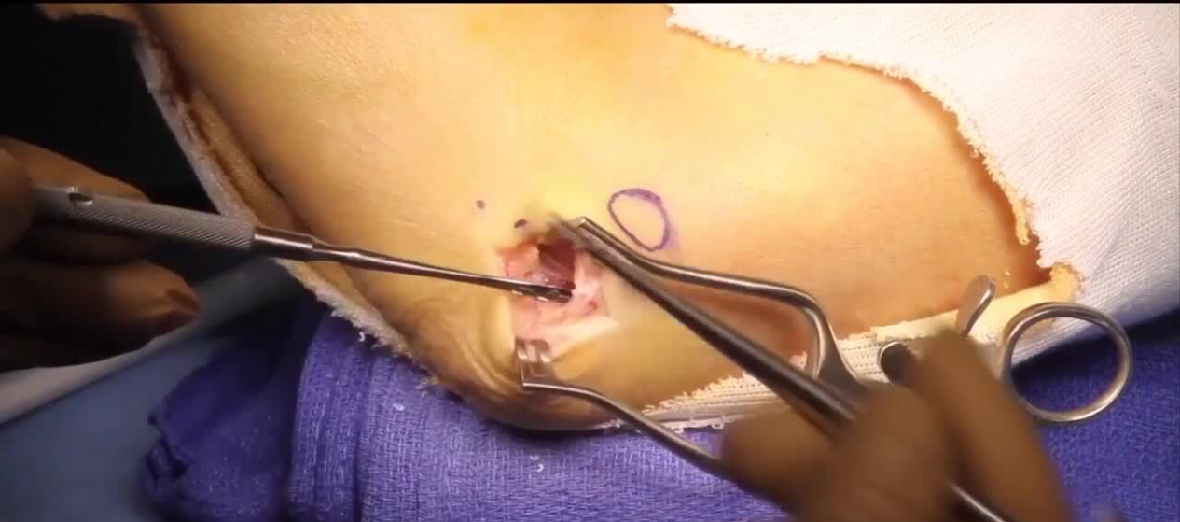
scroll to position [52, 0]
